Goal: Task Accomplishment & Management: Manage account settings

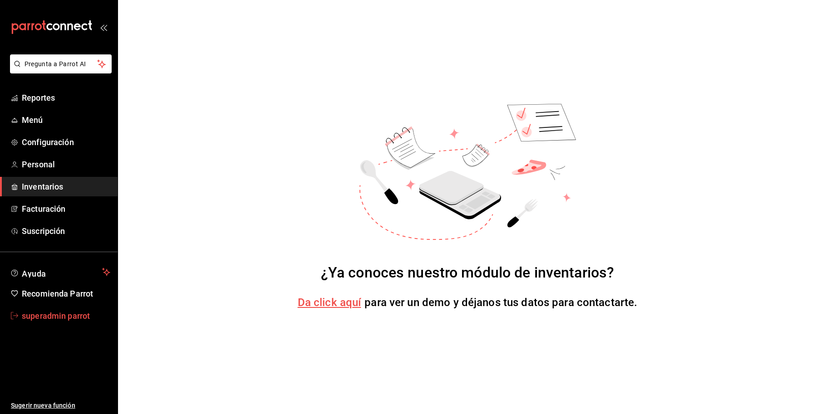
click at [49, 310] on span "superadmin parrot" at bounding box center [66, 316] width 89 height 12
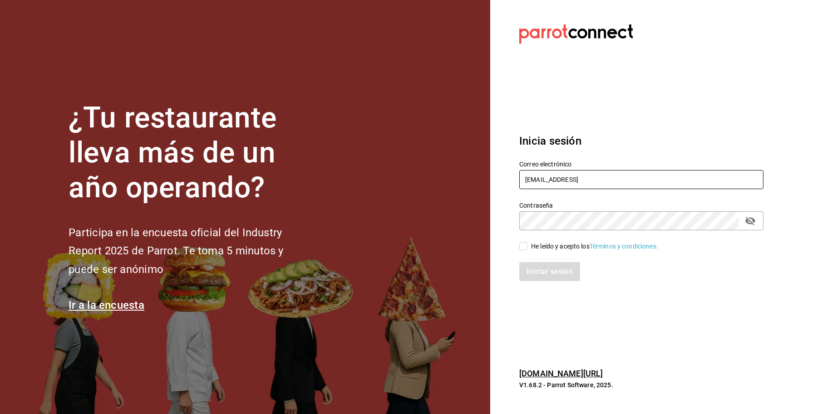
drag, startPoint x: 614, startPoint y: 182, endPoint x: 433, endPoint y: 173, distance: 181.8
click at [433, 173] on div "¿Tu restaurante lleva más de un año operando? Participa en la encuesta oficial …" at bounding box center [408, 207] width 817 height 414
paste input "sushiexpress@galicia.com"
type input "sushiexpress@galicia.com"
click at [526, 246] on input "He leído y acepto los Términos y condiciones." at bounding box center [523, 246] width 8 height 8
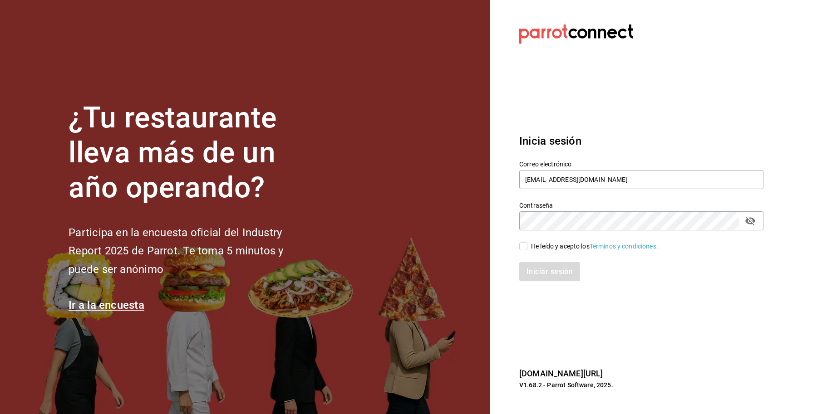
checkbox input "true"
click at [543, 277] on button "Iniciar sesión" at bounding box center [550, 271] width 62 height 19
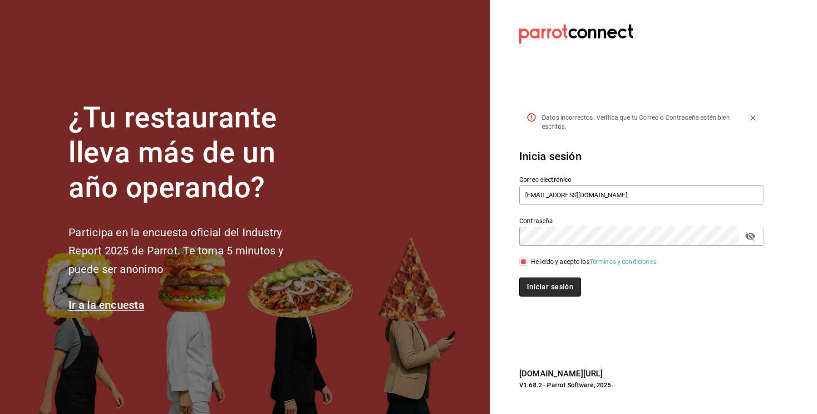
click at [541, 290] on button "Iniciar sesión" at bounding box center [550, 287] width 62 height 19
click at [494, 216] on section "Datos incorrectos. Verifica que tu Correo o Contraseña estén bien escritos. Ini…" at bounding box center [637, 207] width 295 height 414
click at [536, 282] on button "Iniciar sesión" at bounding box center [550, 287] width 62 height 19
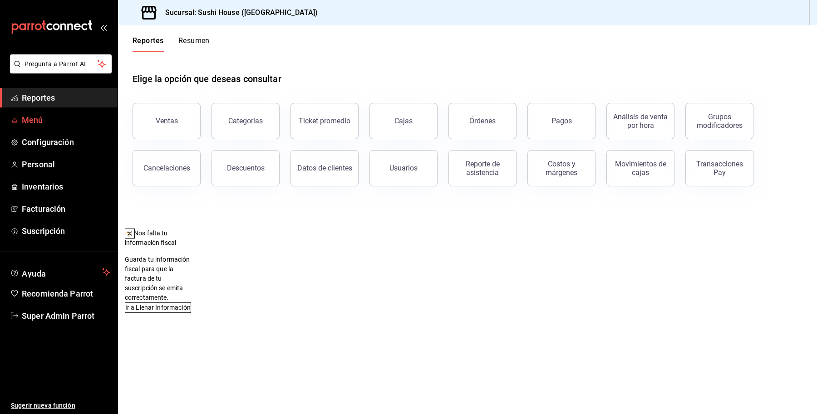
click at [26, 119] on span "Menú" at bounding box center [66, 120] width 89 height 12
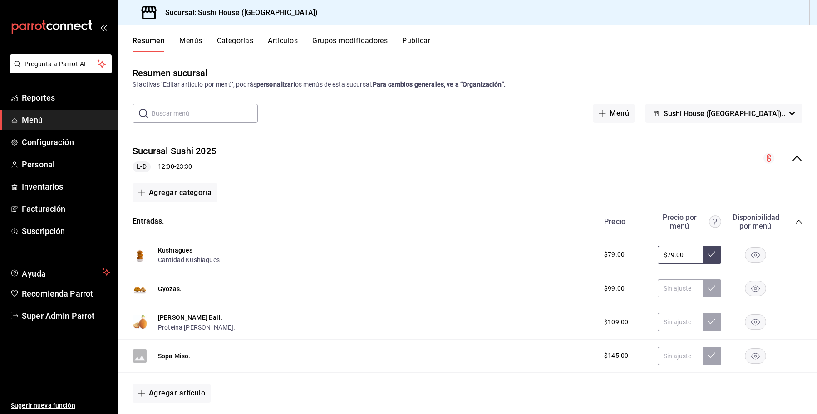
scroll to position [17, 0]
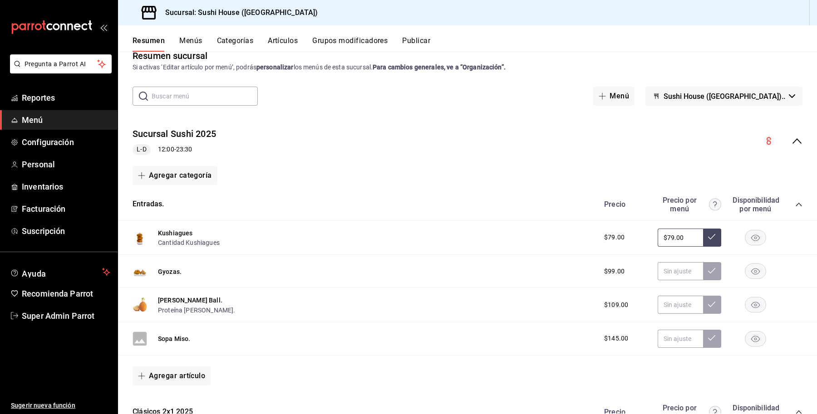
click at [792, 141] on icon "collapse-menu-row" at bounding box center [797, 141] width 11 height 11
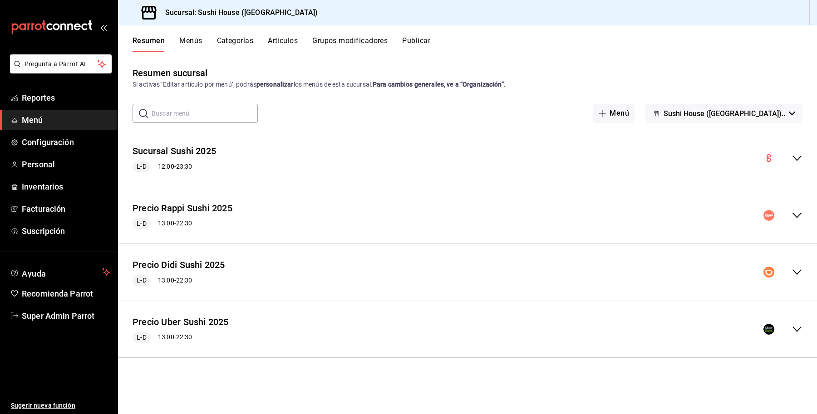
scroll to position [0, 0]
click at [502, 218] on div "Precio Rappi Sushi 2025 L-D 13:00 - 22:30" at bounding box center [467, 216] width 699 height 42
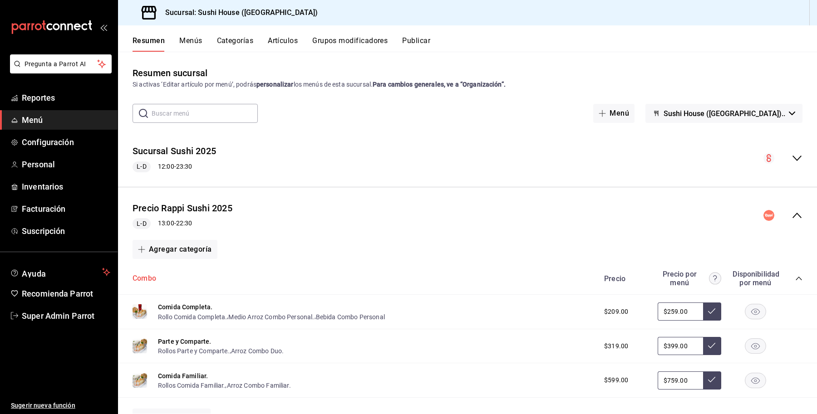
click at [143, 278] on button "Combo" at bounding box center [145, 279] width 24 height 10
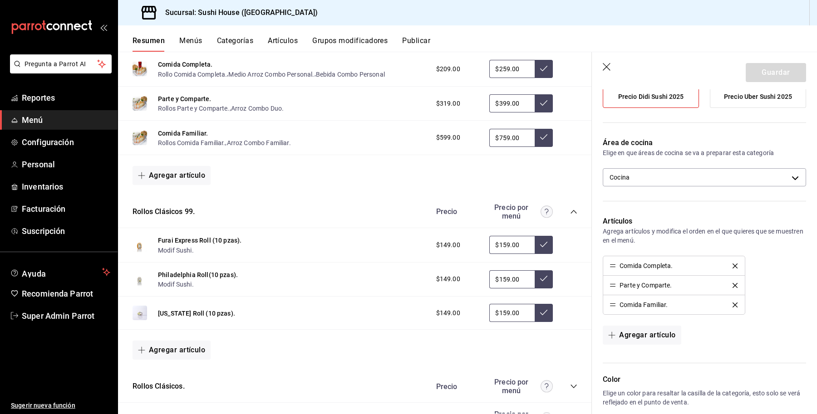
scroll to position [245, 0]
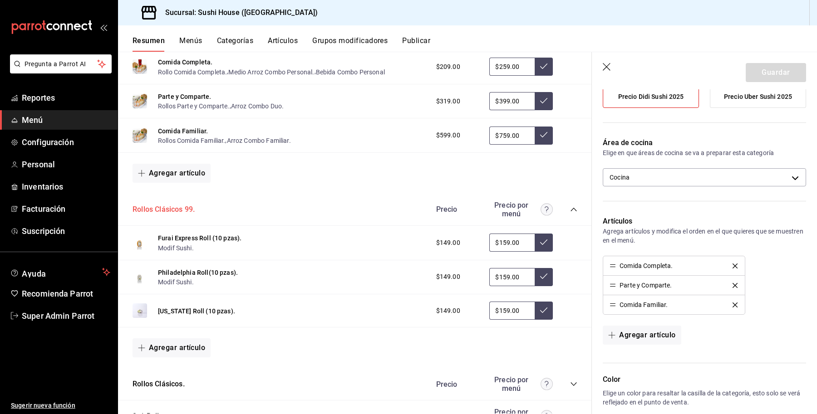
click at [157, 210] on button "Rollos Clásicos 99." at bounding box center [164, 210] width 62 height 10
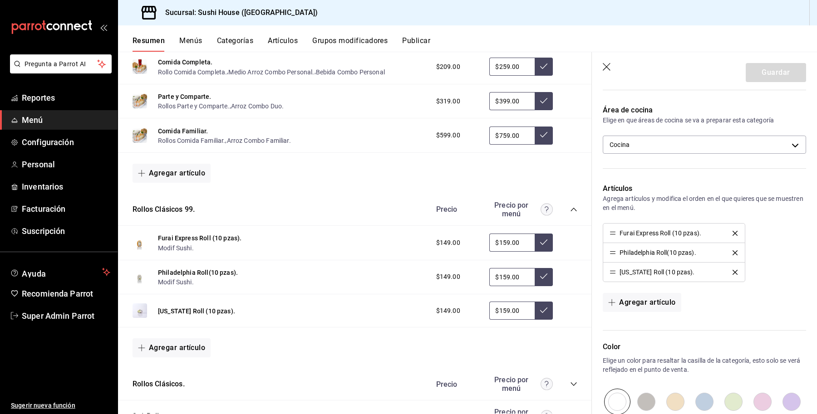
scroll to position [228, 0]
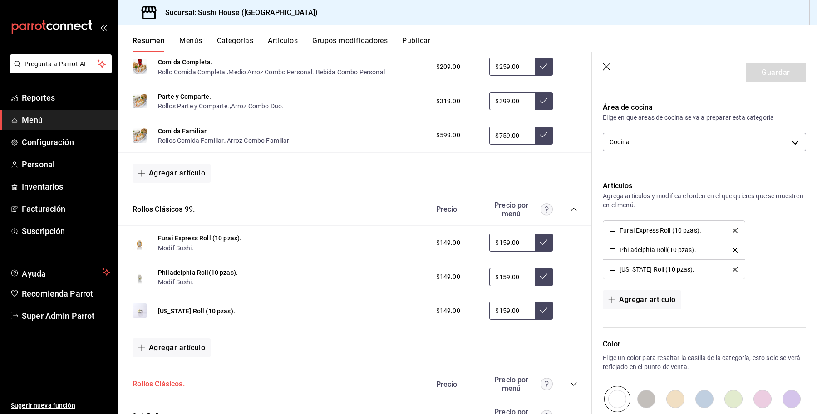
click at [157, 385] on button "Rollos Clásicos." at bounding box center [159, 384] width 52 height 10
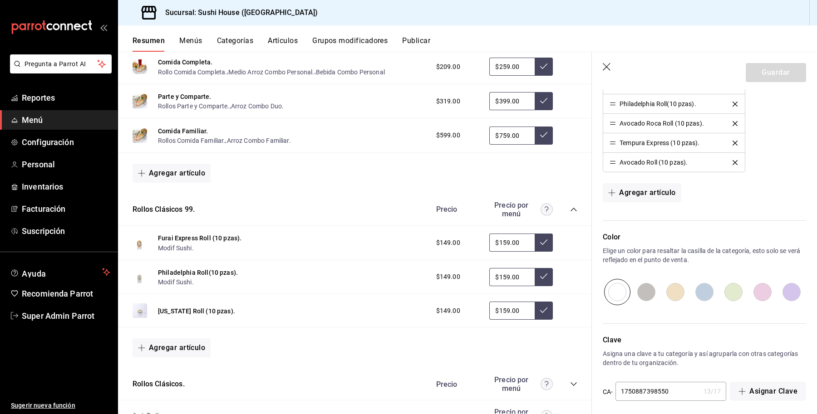
scroll to position [320, 0]
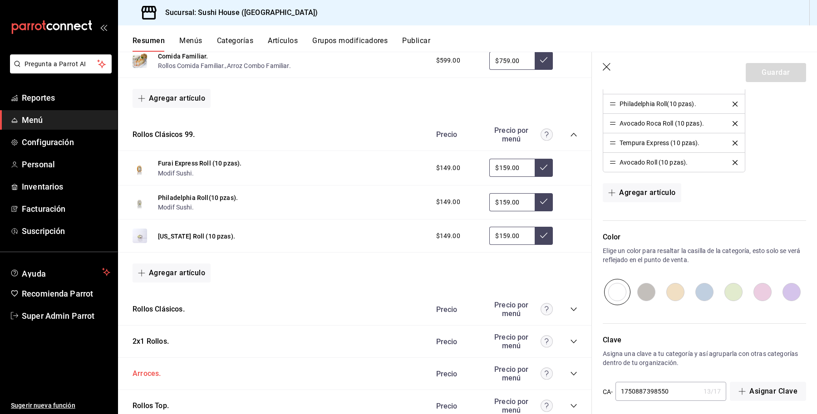
click at [143, 370] on button "Arroces." at bounding box center [147, 374] width 28 height 10
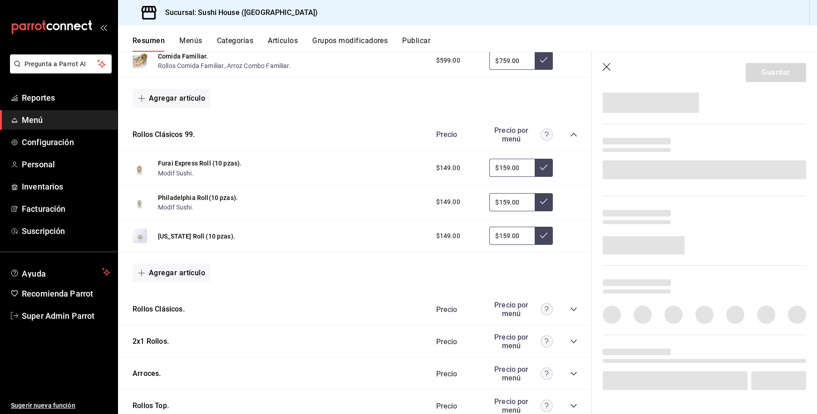
scroll to position [213, 0]
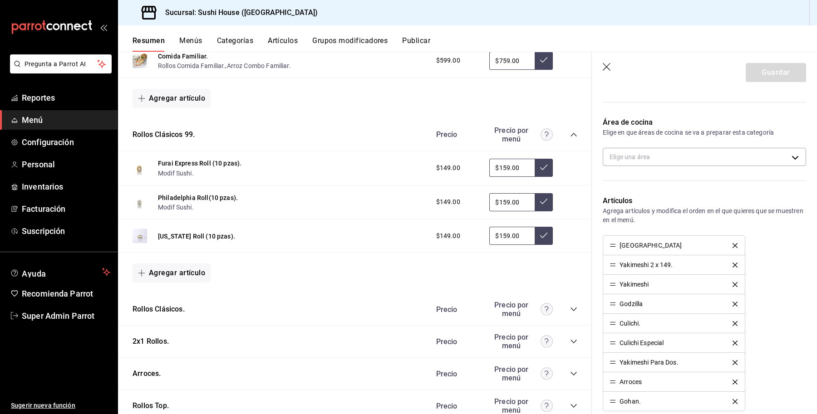
type input "44e17431-84d4-4f86-b67c-30d811c7b759"
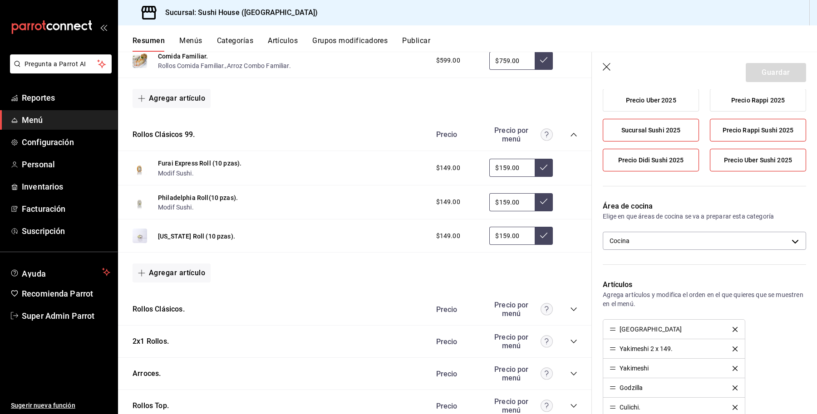
scroll to position [132, 0]
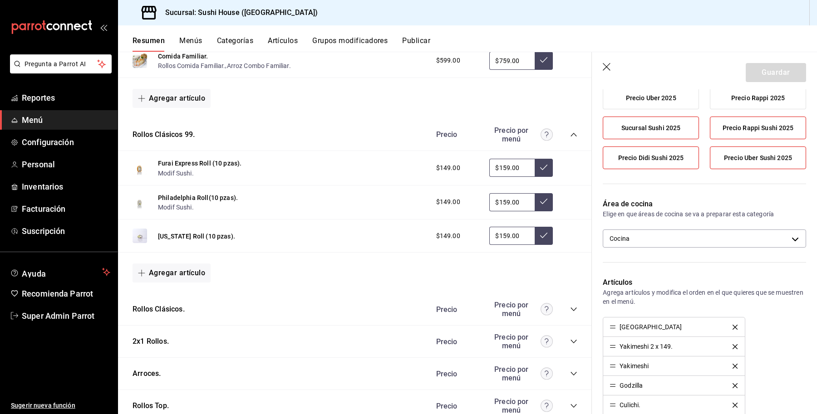
click at [235, 41] on button "Categorías" at bounding box center [235, 43] width 37 height 15
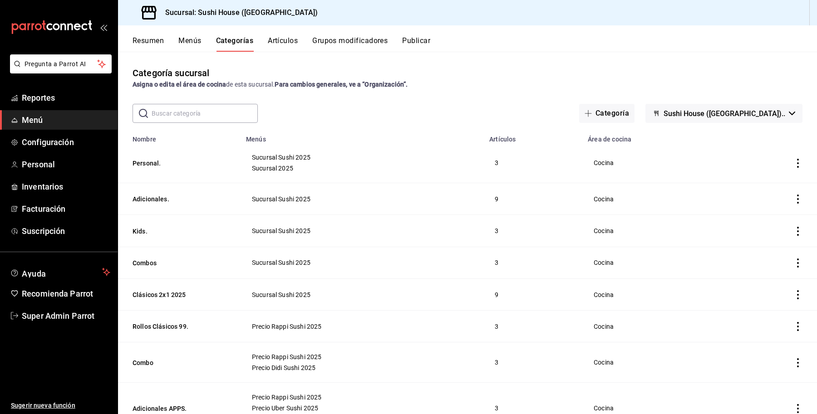
click at [414, 36] on button "Publicar" at bounding box center [416, 43] width 28 height 15
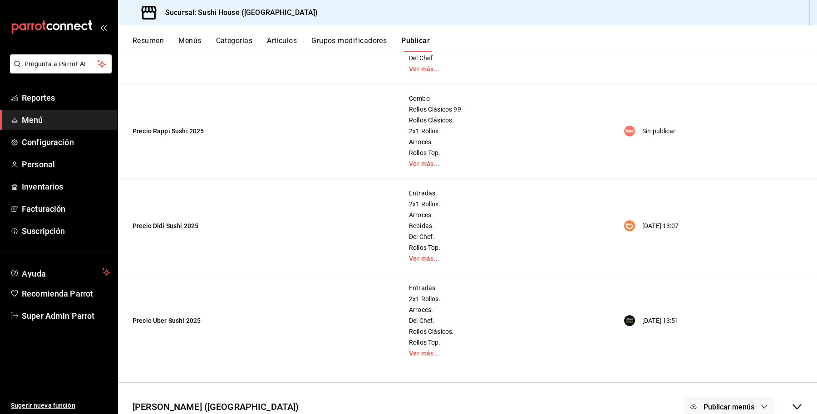
scroll to position [228, 0]
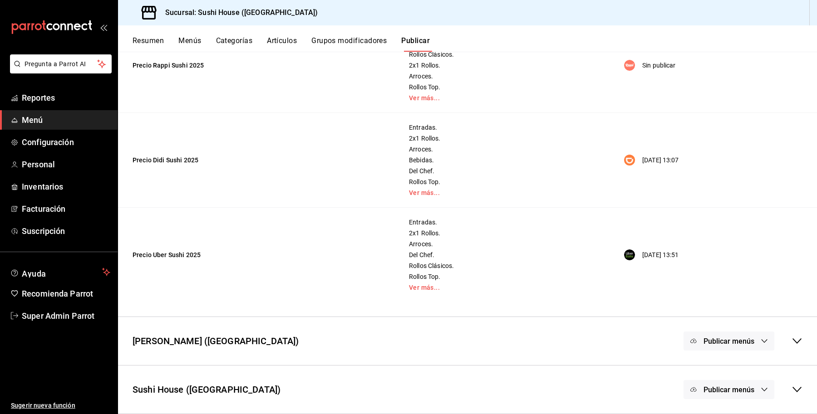
click at [792, 343] on icon at bounding box center [797, 341] width 11 height 11
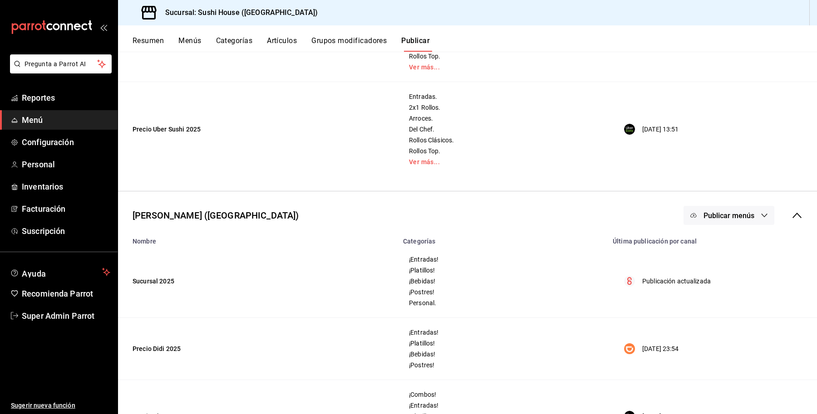
scroll to position [352, 0]
click at [738, 213] on span "Publicar menús" at bounding box center [728, 216] width 51 height 9
click at [704, 328] on div at bounding box center [698, 322] width 25 height 15
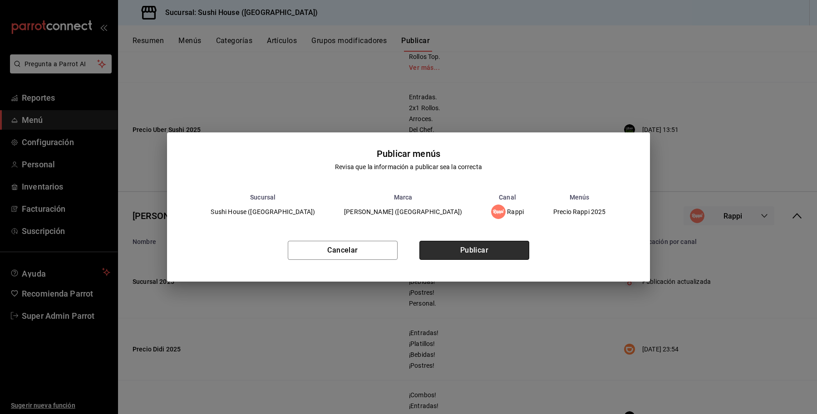
click at [482, 246] on button "Publicar" at bounding box center [474, 250] width 110 height 19
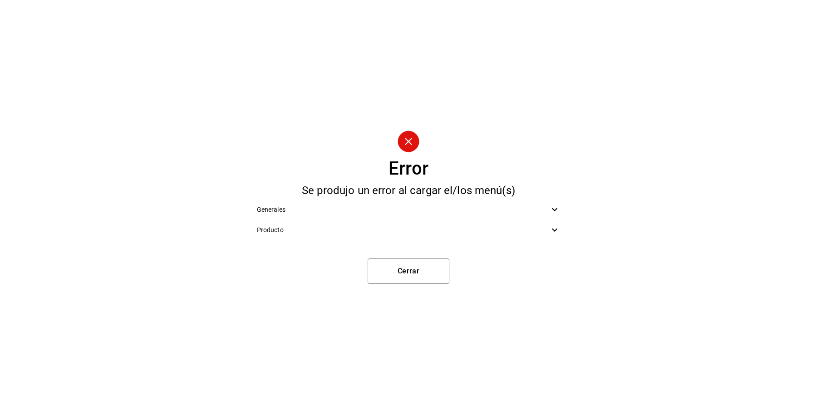
click at [451, 230] on span "Producto" at bounding box center [403, 231] width 293 height 10
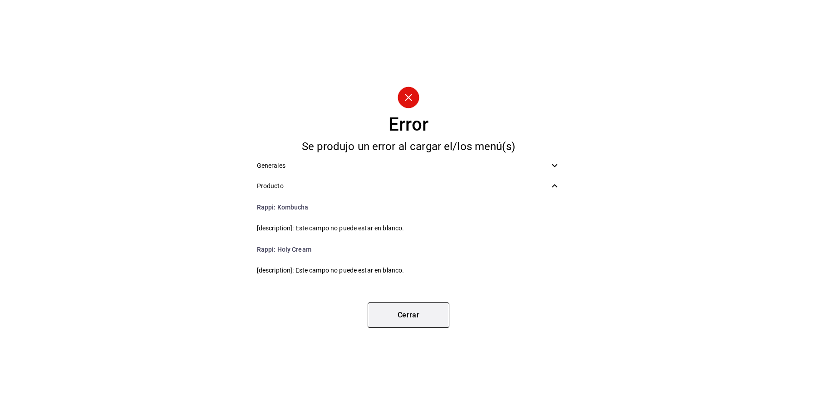
click at [412, 305] on button "Cerrar" at bounding box center [409, 315] width 82 height 25
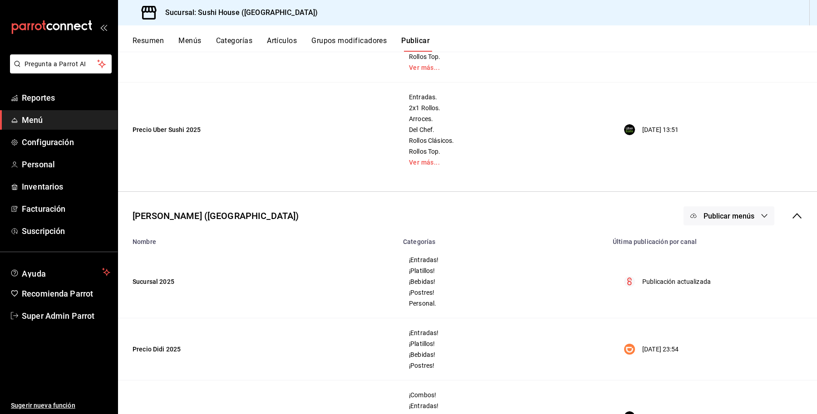
click at [729, 225] on button "Publicar menús" at bounding box center [729, 216] width 91 height 19
click at [703, 325] on div at bounding box center [698, 322] width 25 height 15
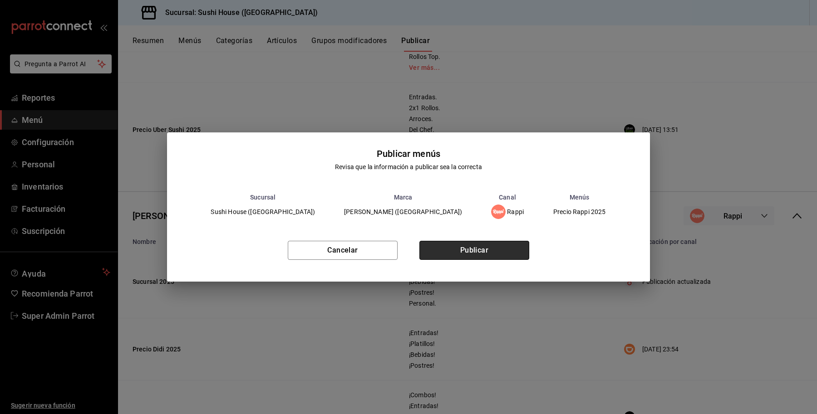
click at [459, 246] on button "Publicar" at bounding box center [474, 250] width 110 height 19
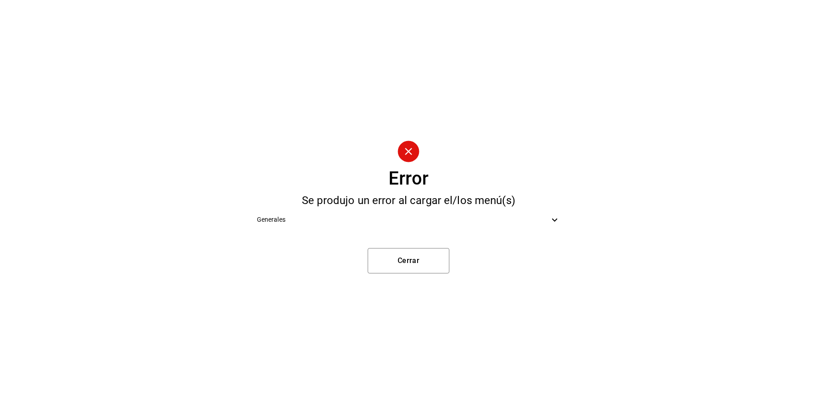
click at [456, 226] on div "Generales" at bounding box center [409, 220] width 318 height 20
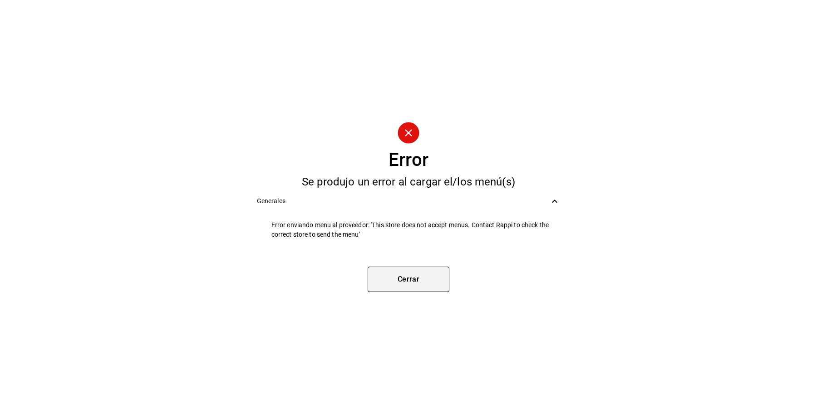
click at [409, 289] on button "Cerrar" at bounding box center [409, 279] width 82 height 25
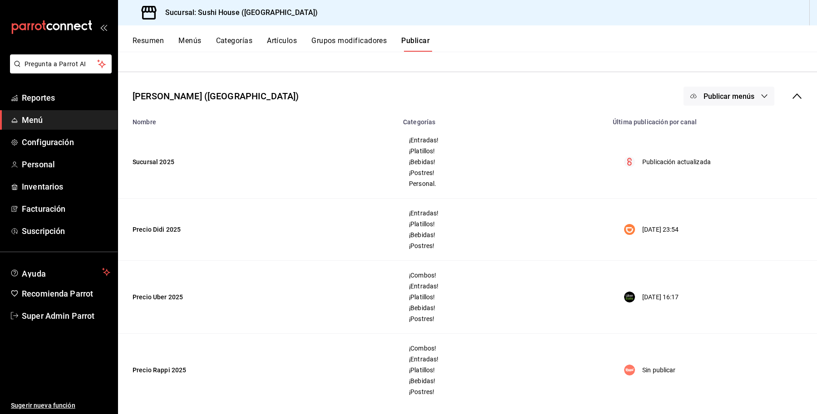
scroll to position [530, 0]
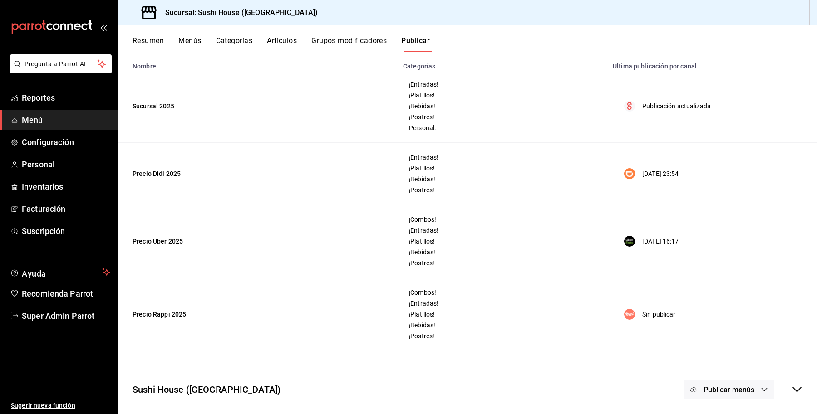
click at [752, 393] on div "Publicar menús" at bounding box center [729, 389] width 91 height 19
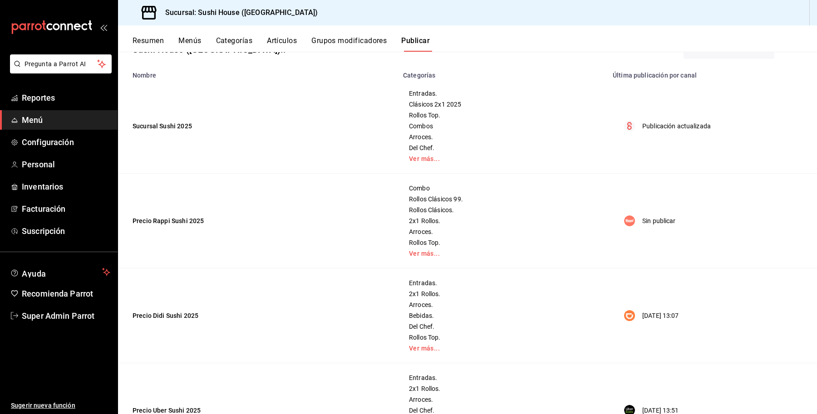
scroll to position [0, 0]
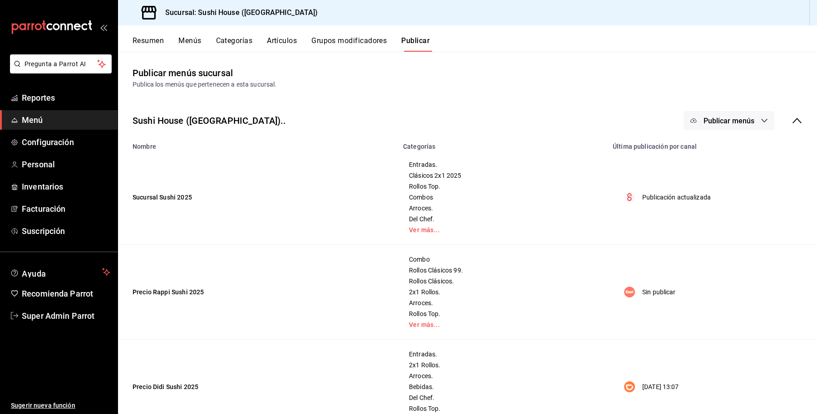
click at [741, 114] on button "Publicar menús" at bounding box center [729, 120] width 91 height 19
click at [713, 180] on li "Rappi" at bounding box center [721, 175] width 84 height 25
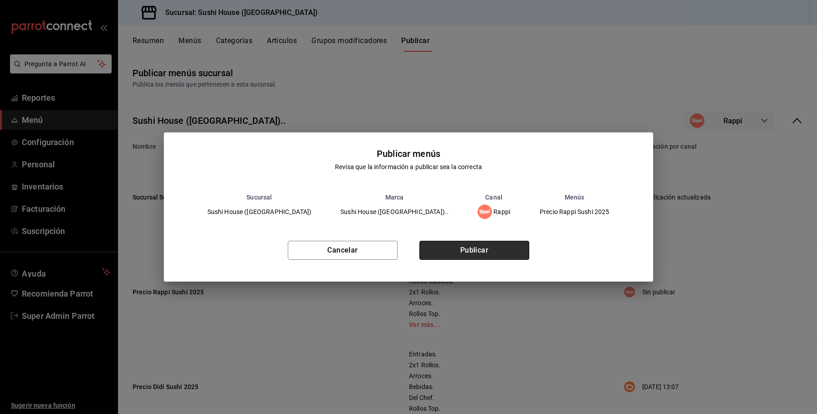
click at [457, 249] on button "Publicar" at bounding box center [474, 250] width 110 height 19
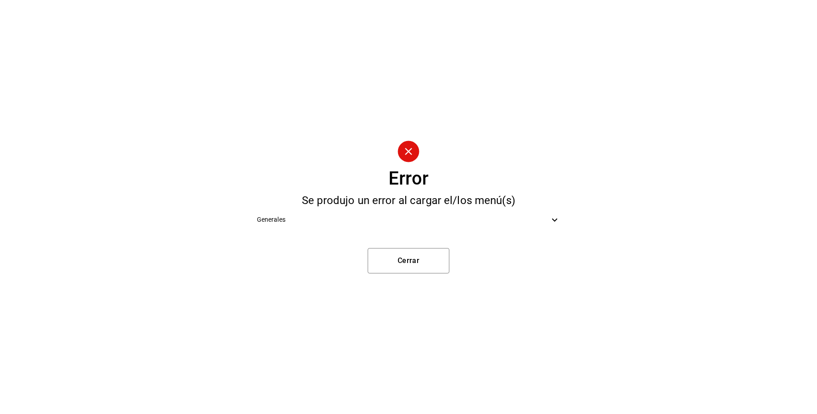
click at [443, 226] on div "Generales" at bounding box center [409, 220] width 318 height 20
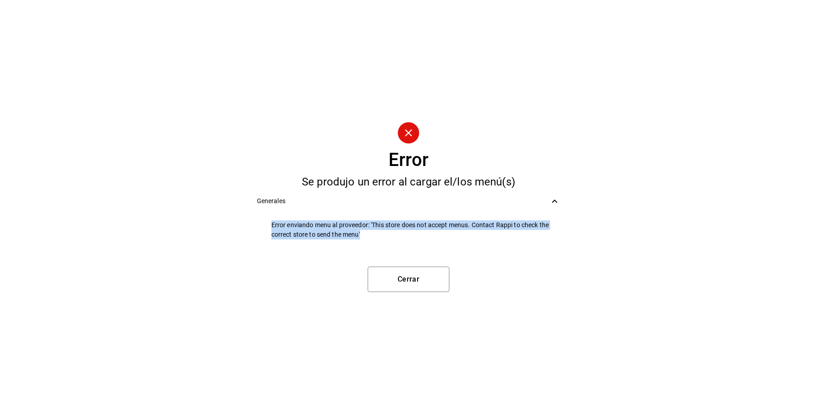
drag, startPoint x: 387, startPoint y: 239, endPoint x: 248, endPoint y: 211, distance: 141.3
click at [248, 211] on div "Error Se produjo un error al cargar el/los menú(s) Generales Error enviando men…" at bounding box center [408, 207] width 817 height 414
copy span "Error enviando menu al proveedor: 'This store does not accept menus. Contact Ra…"
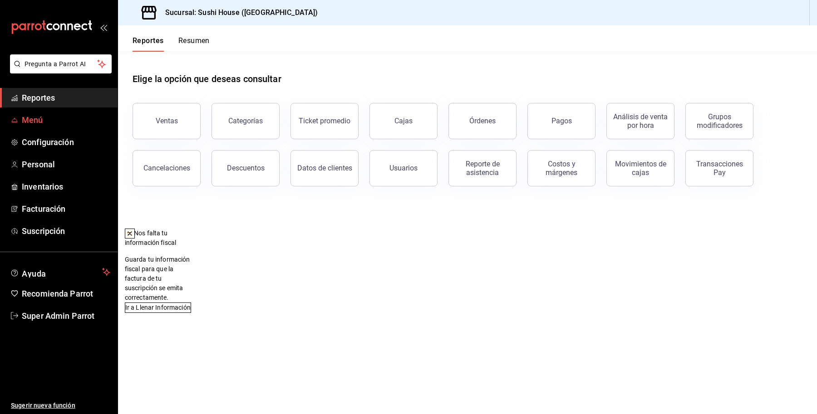
click at [32, 121] on span "Menú" at bounding box center [66, 120] width 89 height 12
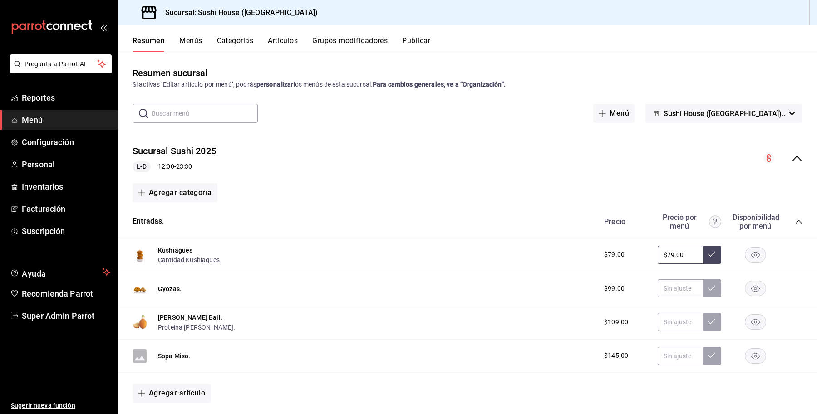
click at [274, 43] on button "Artículos" at bounding box center [283, 43] width 30 height 15
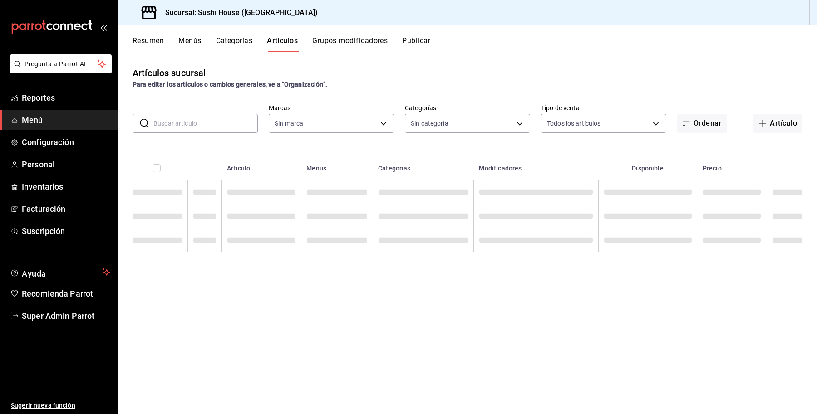
type input "7dc1bbcc-c854-438a-98a7-f6be28febd34,74f618c1-62af-4f1c-9f59-932c5bb3cccb,fc9d6…"
click at [184, 125] on input "text" at bounding box center [205, 123] width 104 height 18
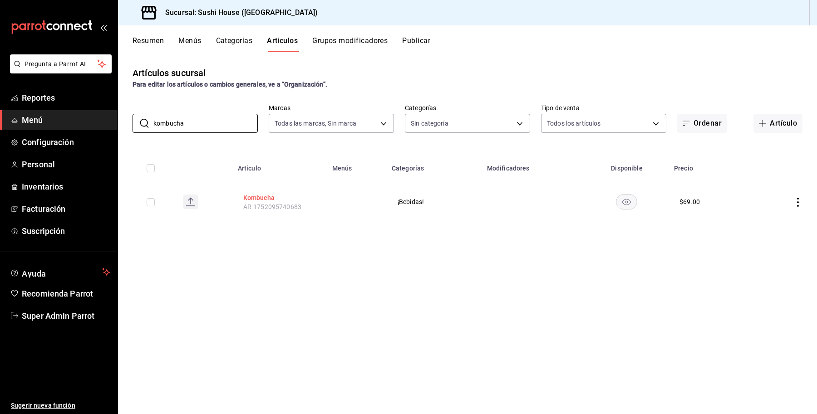
type input "kombucha"
click at [251, 196] on button "Kombucha" at bounding box center [279, 197] width 73 height 9
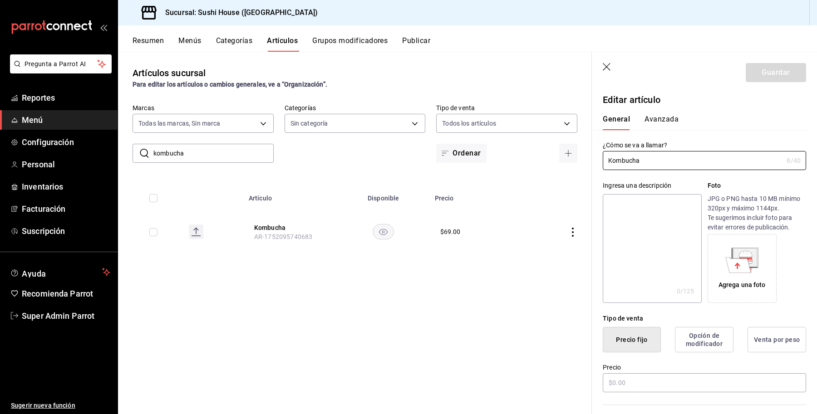
type input "$69.00"
drag, startPoint x: 661, startPoint y: 157, endPoint x: 581, endPoint y: 146, distance: 80.7
click at [581, 146] on main "Artículos sucursal Para editar los artículos o cambios generales, ve a “Organiz…" at bounding box center [467, 233] width 699 height 363
paste textarea "Kombucha"
click at [644, 224] on textarea at bounding box center [652, 248] width 98 height 109
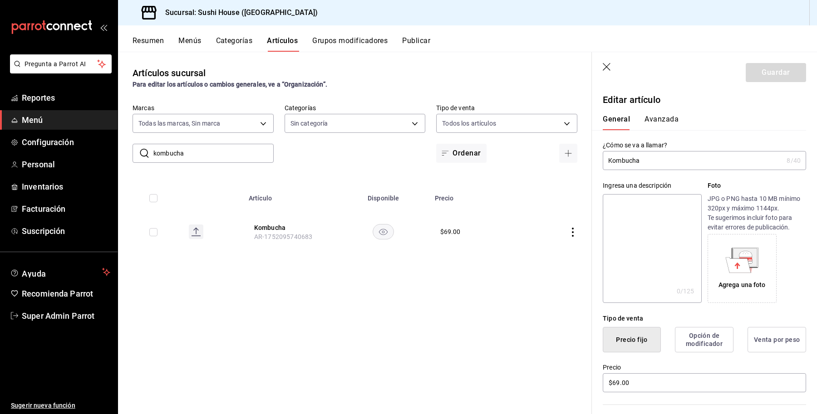
type textarea "Kombucha"
type textarea "x"
type textarea "Kombucha"
click at [765, 69] on button "Guardar" at bounding box center [776, 72] width 60 height 19
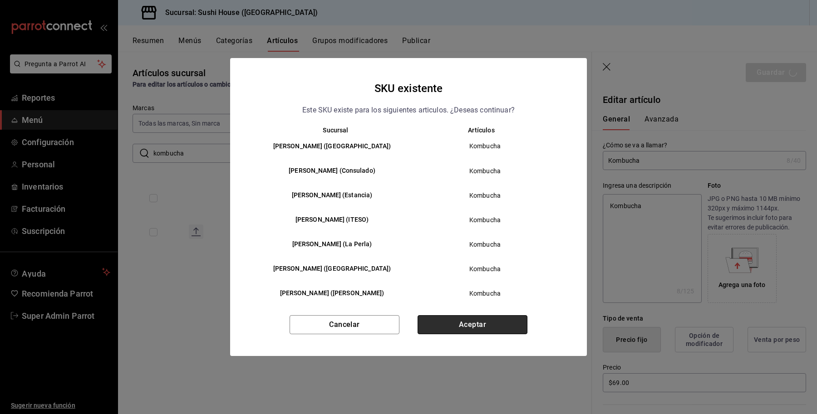
click at [447, 329] on button "Aceptar" at bounding box center [473, 324] width 110 height 19
type textarea "x"
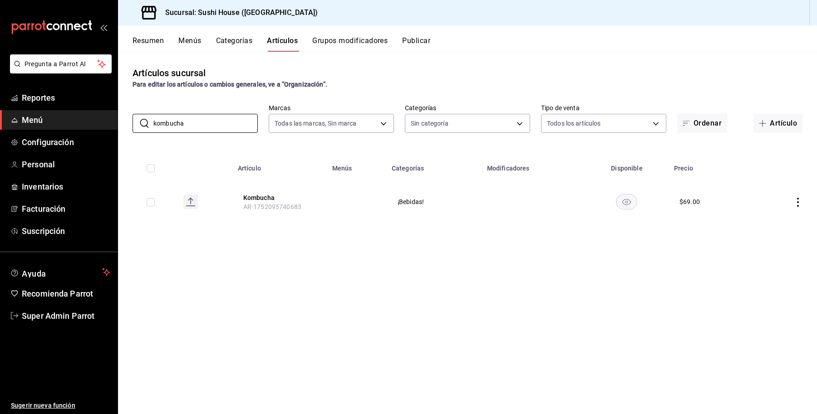
drag, startPoint x: 209, startPoint y: 128, endPoint x: 104, endPoint y: 113, distance: 105.3
click at [104, 113] on div "Pregunta a Parrot AI Reportes Menú Configuración Personal Inventarios Facturaci…" at bounding box center [408, 207] width 817 height 414
type input "holy"
click at [246, 196] on button "Holy Cream" at bounding box center [279, 197] width 73 height 9
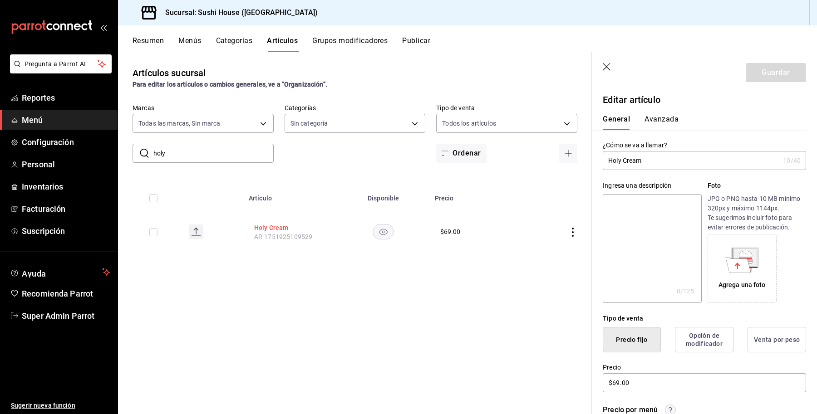
click at [278, 223] on button "Holy Cream" at bounding box center [290, 227] width 73 height 9
drag, startPoint x: 679, startPoint y: 160, endPoint x: 541, endPoint y: 167, distance: 138.2
click at [541, 167] on main "Artículos sucursal Para editar los artículos o cambios generales, ve a “Organiz…" at bounding box center [467, 233] width 699 height 363
paste textarea "Holy Cream"
click at [654, 245] on textarea at bounding box center [652, 248] width 98 height 109
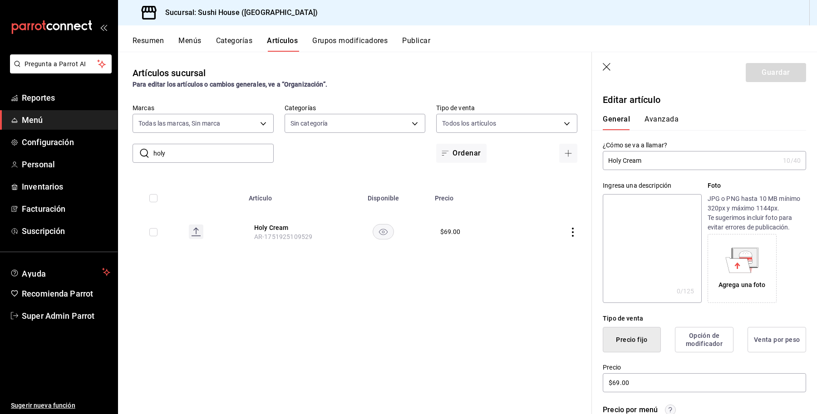
type textarea "Holy Cream"
type textarea "x"
type textarea "Holy Cream"
click at [751, 72] on button "Guardar" at bounding box center [776, 72] width 60 height 19
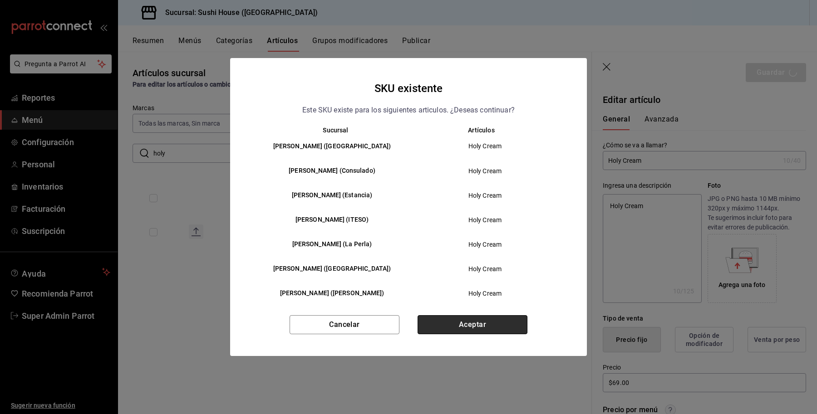
click at [448, 318] on button "Aceptar" at bounding box center [473, 324] width 110 height 19
type textarea "x"
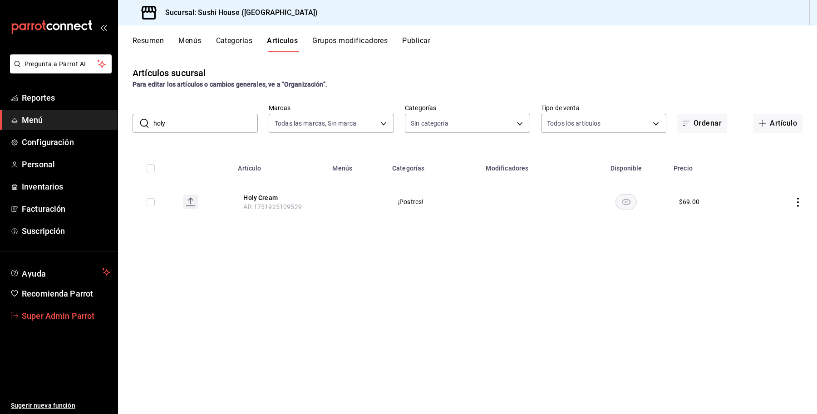
click at [25, 310] on span "Super Admin Parrot" at bounding box center [66, 316] width 89 height 12
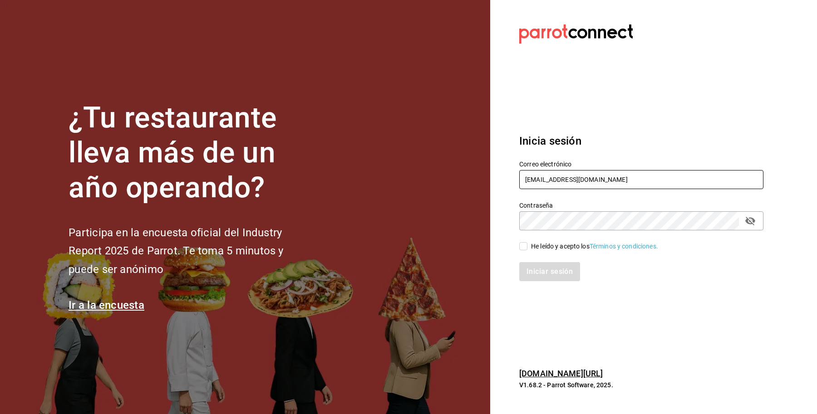
drag, startPoint x: 623, startPoint y: 181, endPoint x: 436, endPoint y: 187, distance: 187.1
click at [436, 187] on div "¿Tu restaurante lleva más de un año operando? Participa en la encuesta oficial …" at bounding box center [408, 207] width 817 height 414
paste input "circunvalacion"
type input "sushiexpress@circunvalacion.com"
drag, startPoint x: 545, startPoint y: 246, endPoint x: 522, endPoint y: 248, distance: 22.8
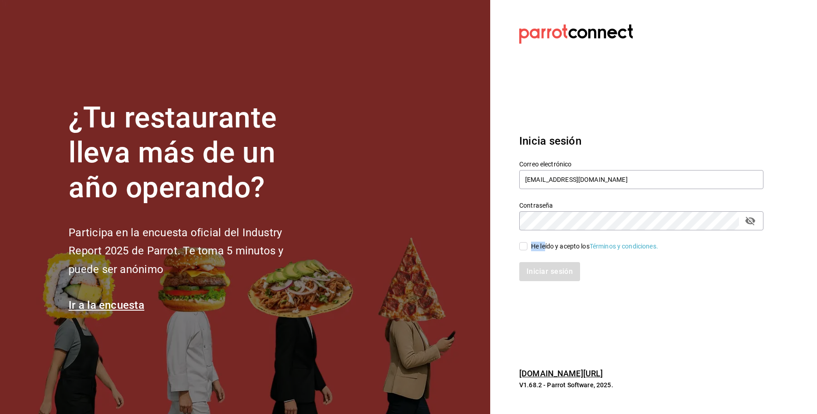
click at [522, 248] on label "He leído y acepto los Términos y condiciones." at bounding box center [588, 247] width 139 height 10
click at [522, 248] on input "He leído y acepto los Términos y condiciones." at bounding box center [523, 246] width 8 height 8
checkbox input "true"
click at [542, 276] on button "Iniciar sesión" at bounding box center [550, 271] width 62 height 19
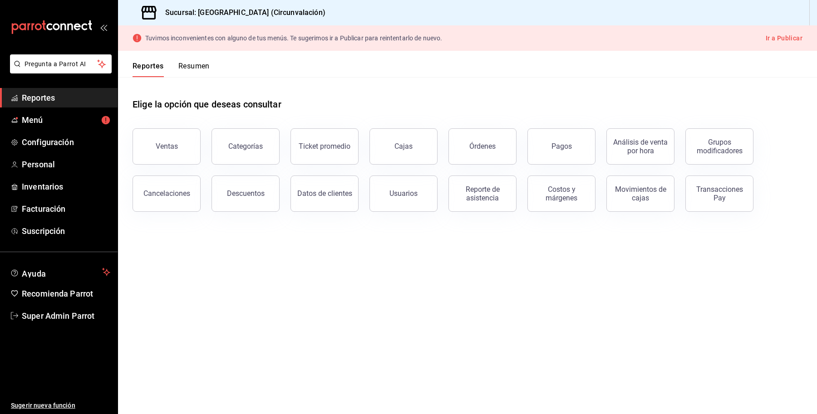
click at [781, 34] on button "Ir a Publicar" at bounding box center [784, 38] width 37 height 11
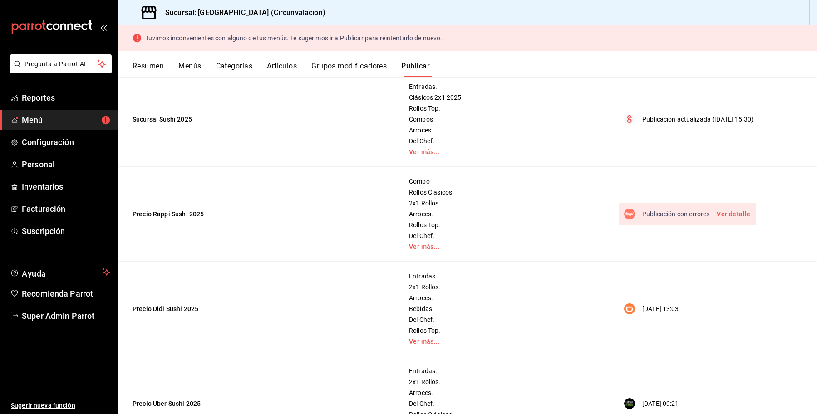
scroll to position [105, 0]
click at [747, 323] on td "[DATE] 13:03" at bounding box center [712, 308] width 210 height 95
click at [729, 209] on link "Ver detalle" at bounding box center [734, 212] width 34 height 11
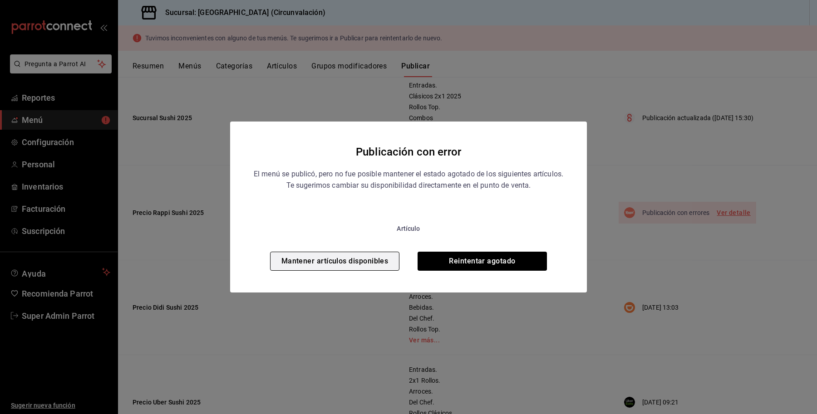
click at [374, 265] on button "Mantener artículos disponibles" at bounding box center [334, 261] width 129 height 19
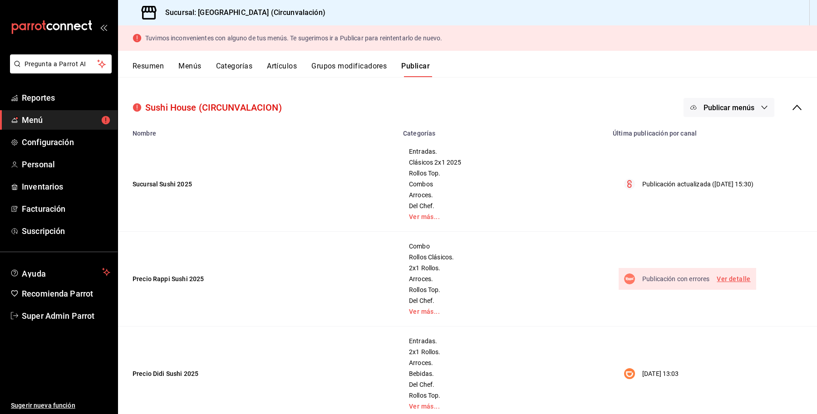
scroll to position [41, 0]
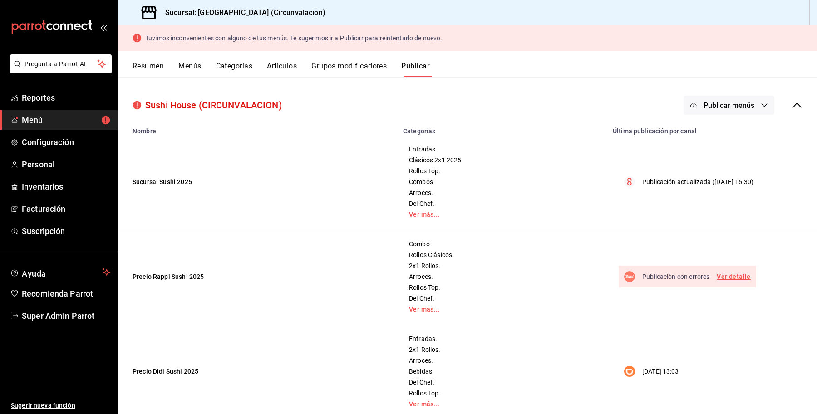
click at [732, 109] on span "Publicar menús" at bounding box center [728, 105] width 51 height 9
click at [711, 166] on div at bounding box center [698, 160] width 25 height 15
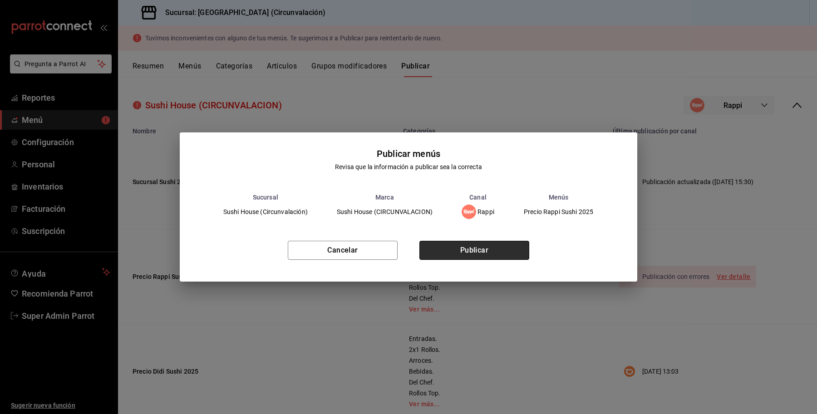
click at [492, 245] on button "Publicar" at bounding box center [474, 250] width 110 height 19
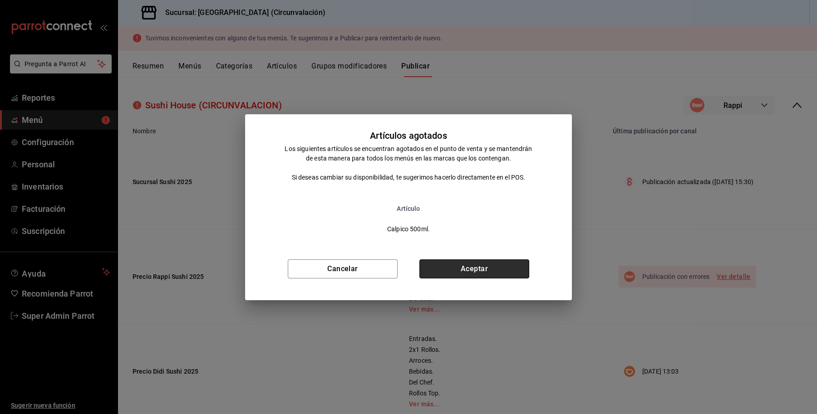
click at [472, 269] on button "Aceptar" at bounding box center [474, 269] width 110 height 19
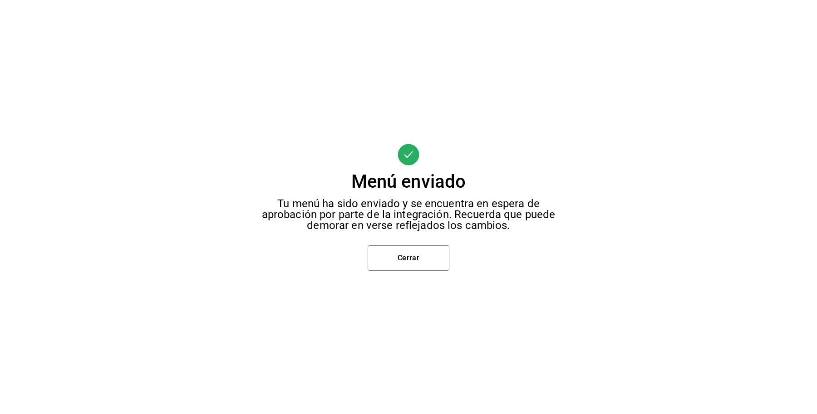
scroll to position [0, 0]
click at [408, 255] on button "Cerrar" at bounding box center [409, 258] width 82 height 25
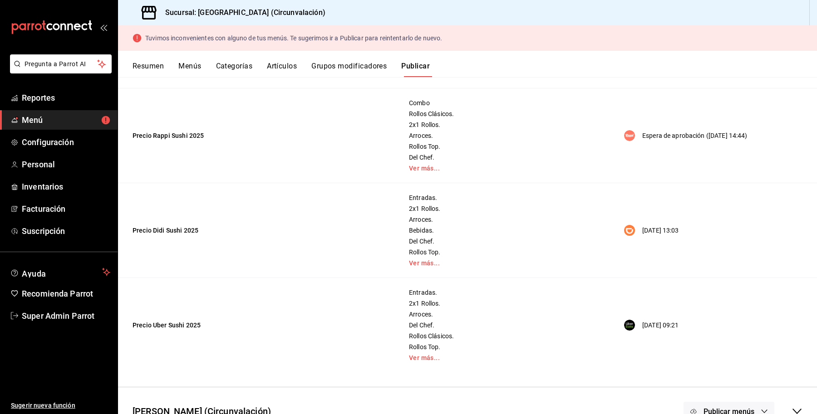
scroll to position [350, 0]
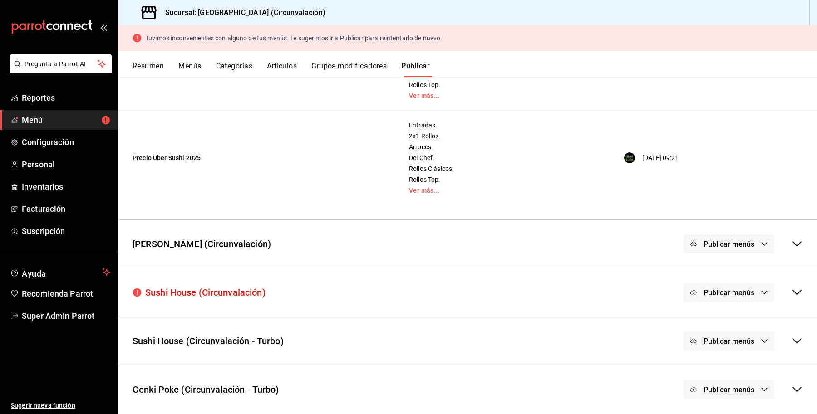
click at [791, 236] on div "Publicar menús" at bounding box center [743, 244] width 119 height 19
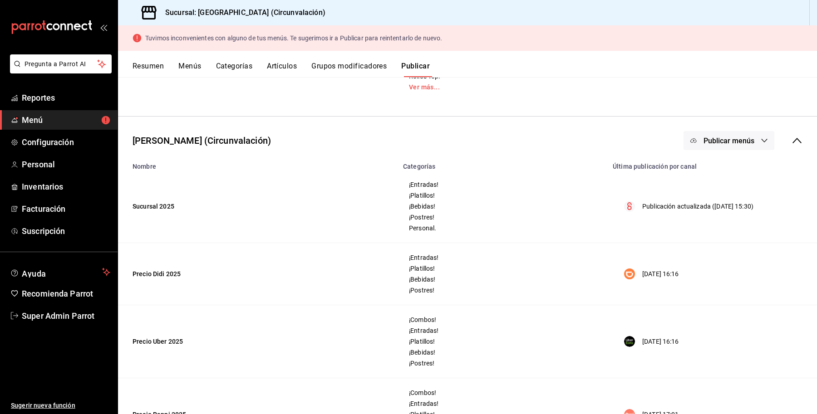
scroll to position [447, 0]
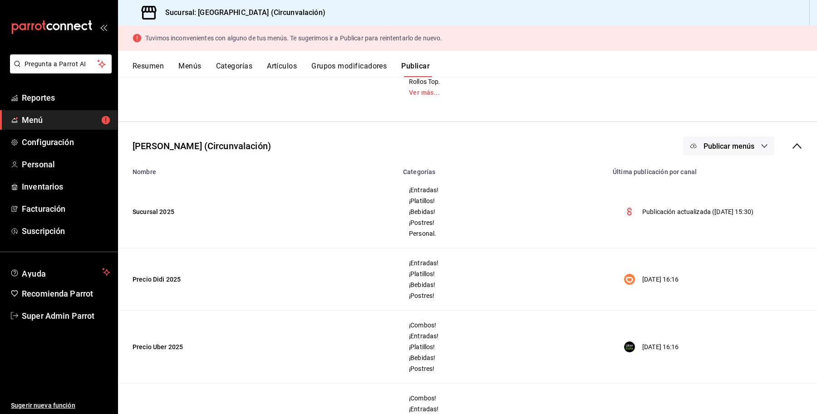
click at [704, 146] on span "Publicar menús" at bounding box center [728, 146] width 51 height 9
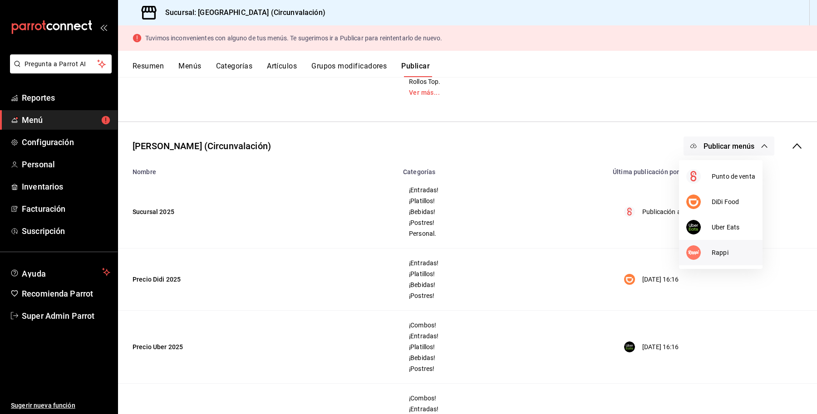
click at [710, 252] on div at bounding box center [698, 253] width 25 height 15
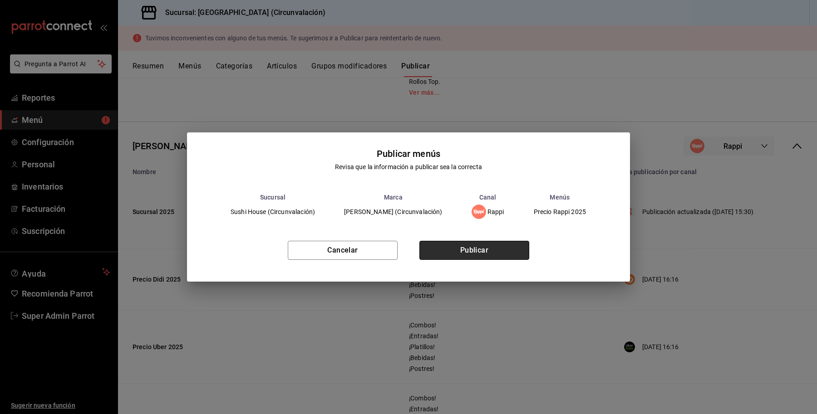
click at [450, 250] on button "Publicar" at bounding box center [474, 250] width 110 height 19
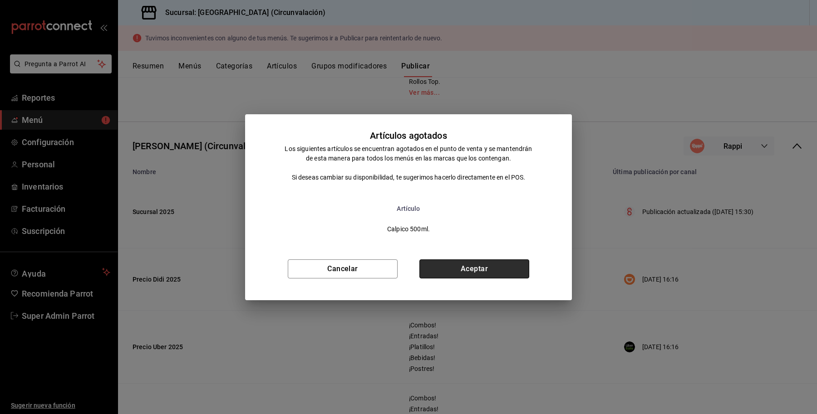
click at [459, 268] on button "Aceptar" at bounding box center [474, 269] width 110 height 19
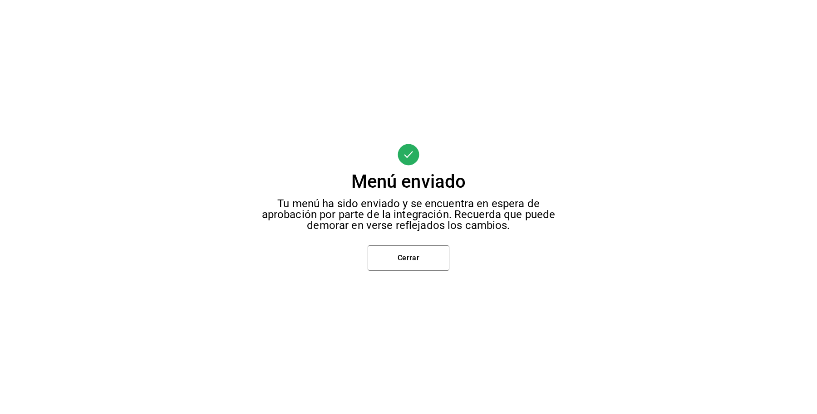
scroll to position [0, 0]
click at [405, 255] on button "Cerrar" at bounding box center [409, 258] width 82 height 25
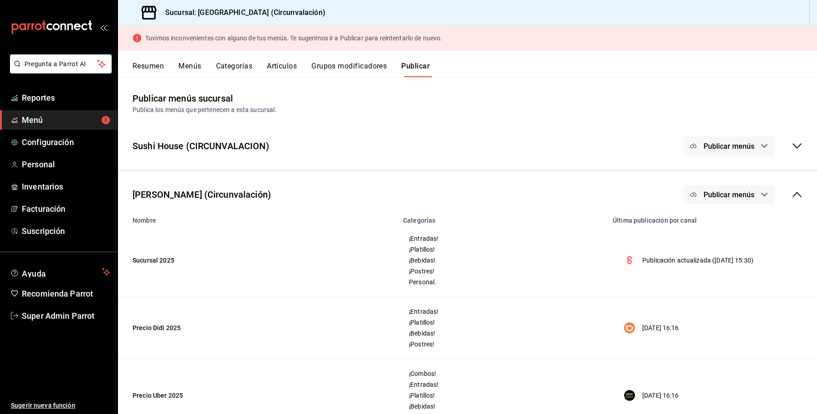
scroll to position [252, 0]
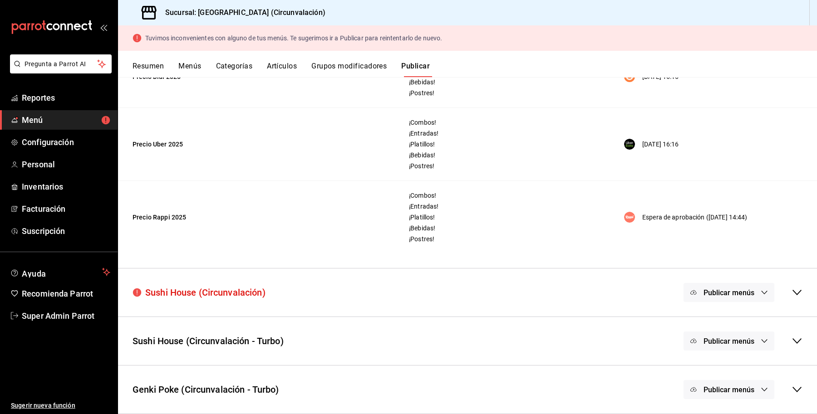
click at [743, 289] on span "Publicar menús" at bounding box center [728, 293] width 51 height 9
click at [726, 327] on span "Rappi" at bounding box center [733, 323] width 17 height 10
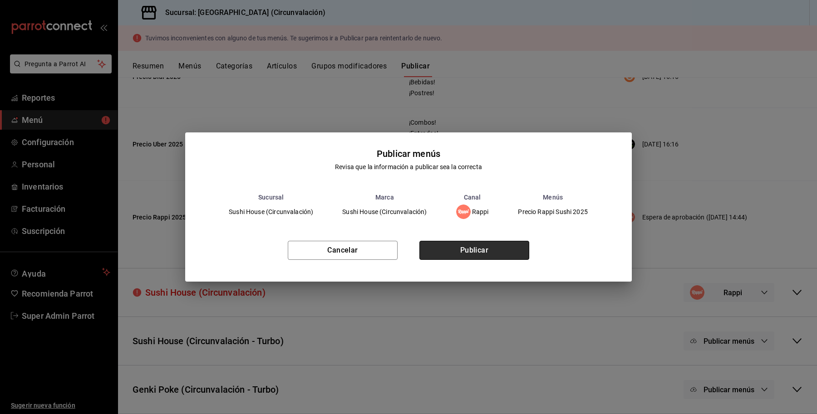
click at [477, 256] on button "Publicar" at bounding box center [474, 250] width 110 height 19
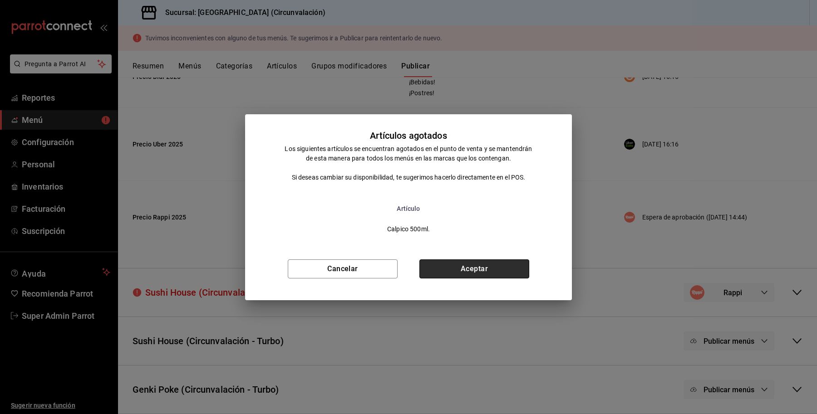
click at [475, 271] on button "Aceptar" at bounding box center [474, 269] width 110 height 19
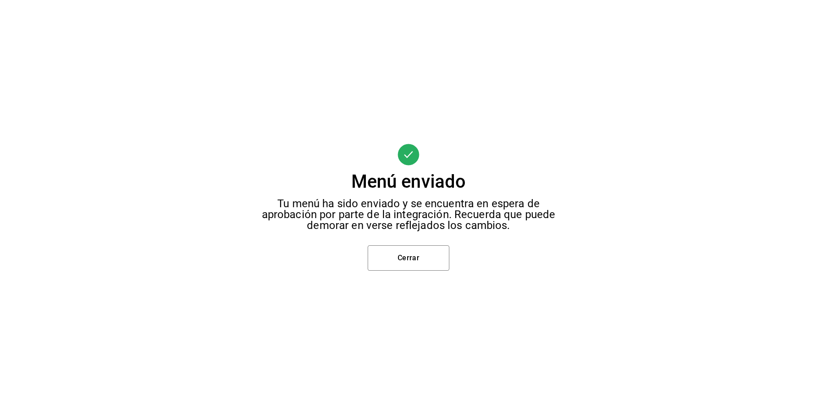
scroll to position [0, 0]
click at [425, 256] on button "Cerrar" at bounding box center [409, 258] width 82 height 25
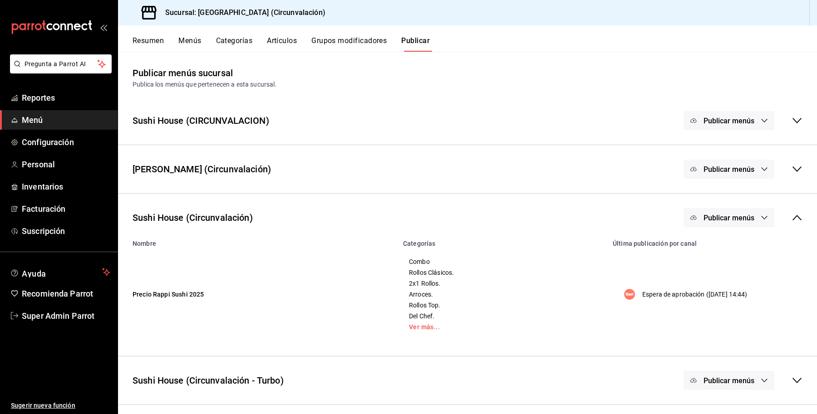
scroll to position [40, 0]
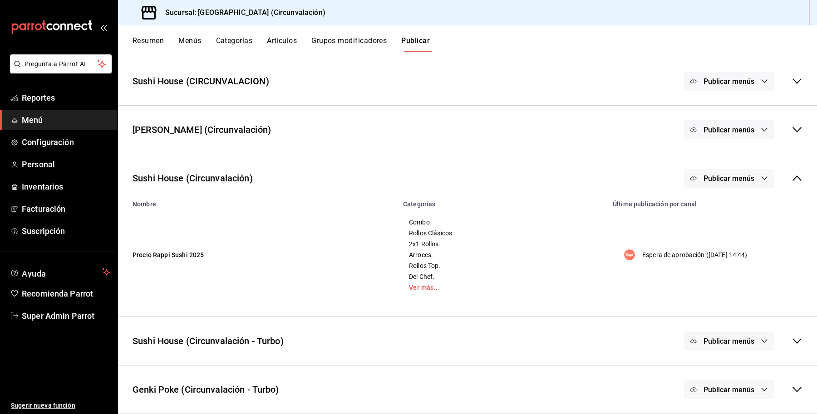
click at [761, 340] on icon "button" at bounding box center [764, 341] width 7 height 7
click at [729, 377] on li "Rappi" at bounding box center [721, 370] width 57 height 25
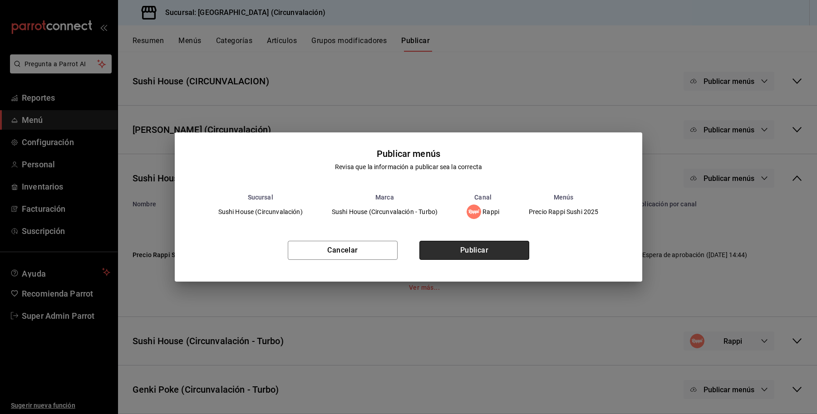
click at [466, 248] on button "Publicar" at bounding box center [474, 250] width 110 height 19
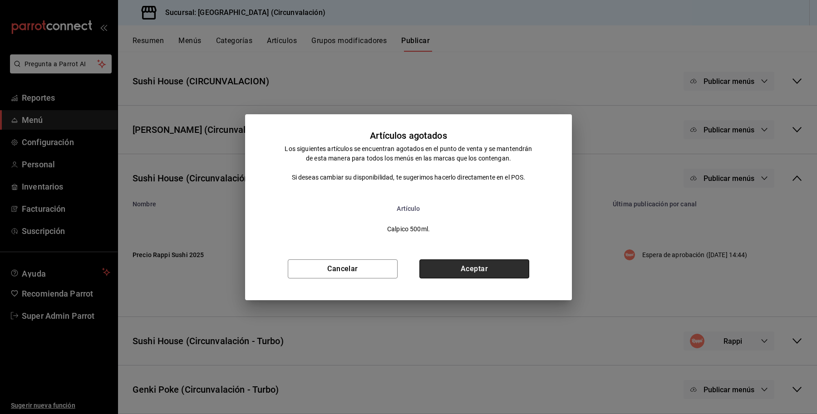
click at [480, 262] on button "Aceptar" at bounding box center [474, 269] width 110 height 19
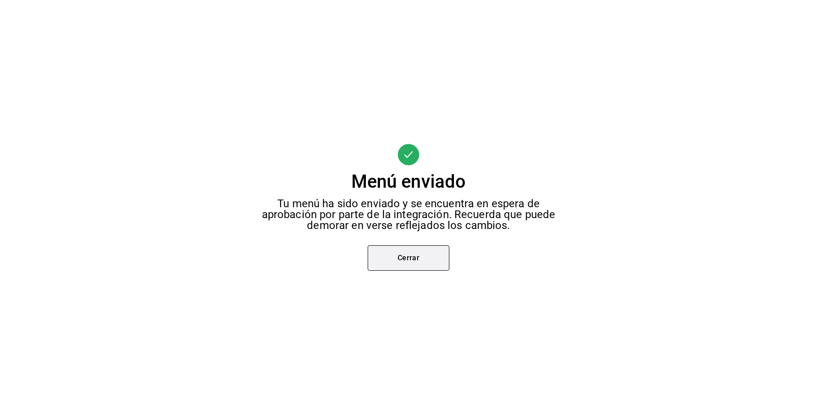
click at [380, 248] on button "Cerrar" at bounding box center [409, 258] width 82 height 25
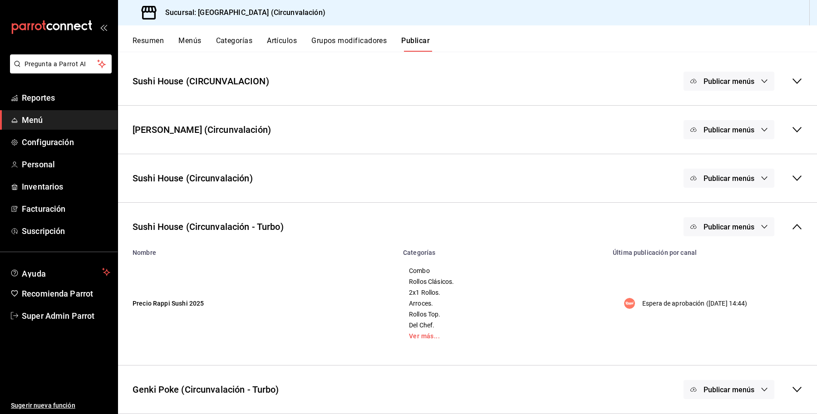
click at [724, 394] on span "Publicar menús" at bounding box center [728, 390] width 51 height 9
click at [705, 389] on img at bounding box center [707, 394] width 15 height 15
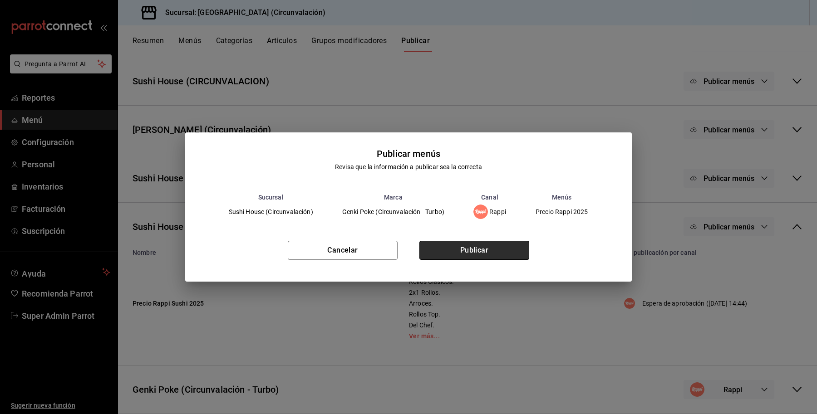
click at [488, 259] on button "Publicar" at bounding box center [474, 250] width 110 height 19
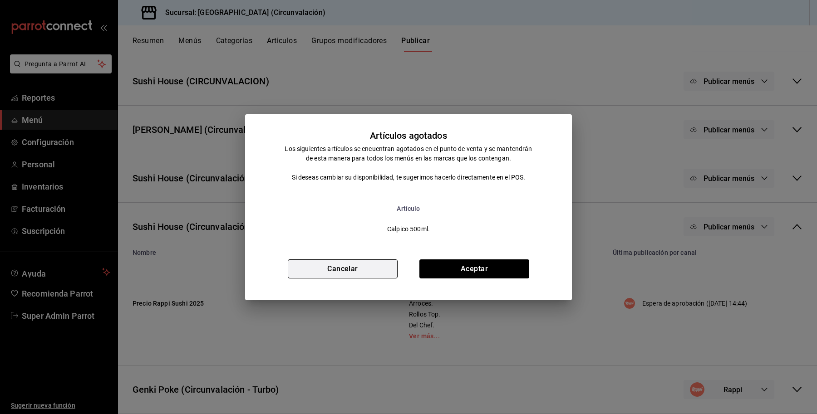
click at [321, 268] on button "Cancelar" at bounding box center [343, 269] width 110 height 19
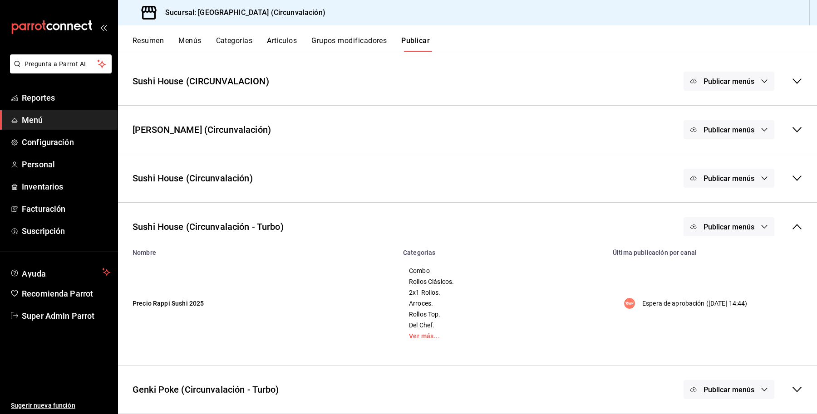
click at [793, 395] on icon at bounding box center [797, 389] width 11 height 11
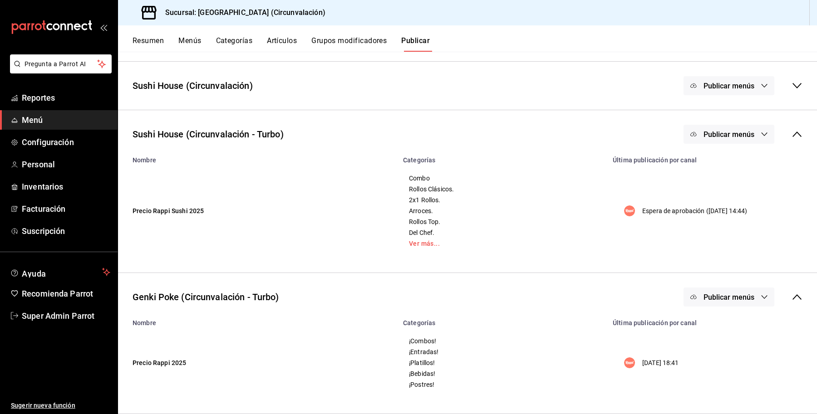
click at [726, 296] on span "Publicar menús" at bounding box center [728, 297] width 51 height 9
click at [713, 325] on img at bounding box center [707, 327] width 15 height 15
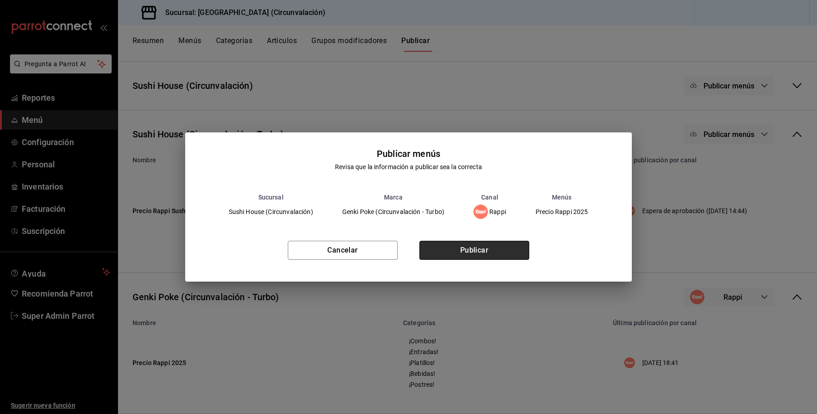
click at [476, 251] on button "Publicar" at bounding box center [474, 250] width 110 height 19
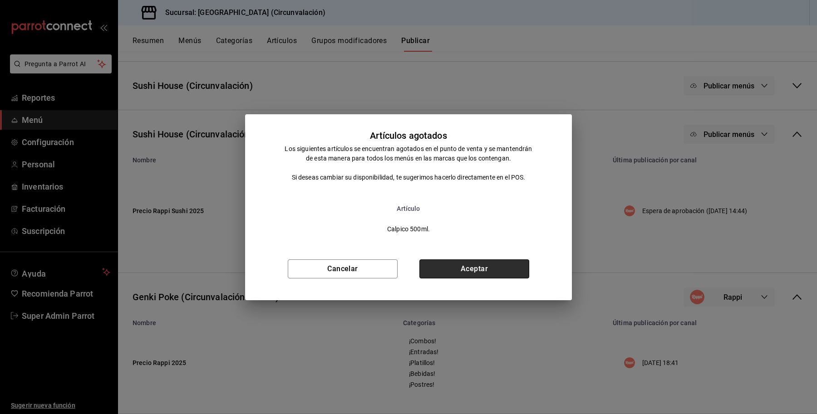
click at [483, 270] on button "Aceptar" at bounding box center [474, 269] width 110 height 19
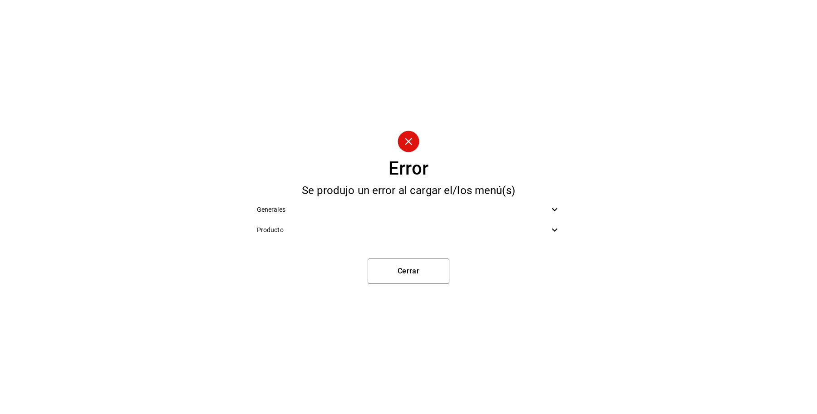
click at [475, 231] on span "Producto" at bounding box center [403, 231] width 293 height 10
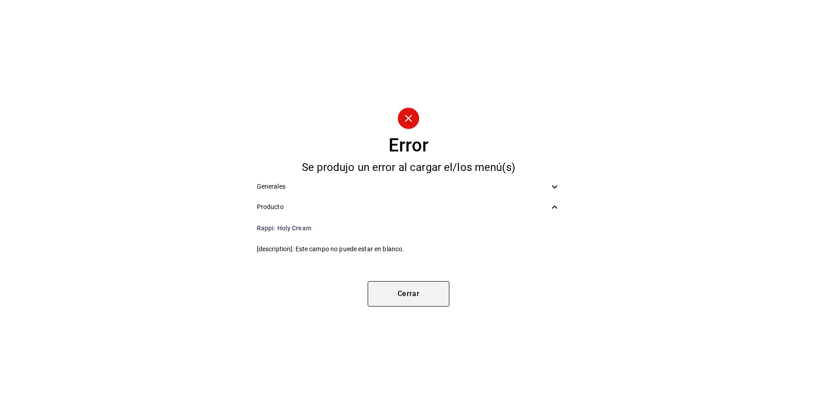
drag, startPoint x: 423, startPoint y: 308, endPoint x: 398, endPoint y: 287, distance: 32.3
click at [398, 287] on div "Error Se produjo un error al cargar el/los menú(s) Generales Producto Rappi : H…" at bounding box center [408, 207] width 817 height 414
click at [398, 287] on button "Cerrar" at bounding box center [409, 293] width 82 height 25
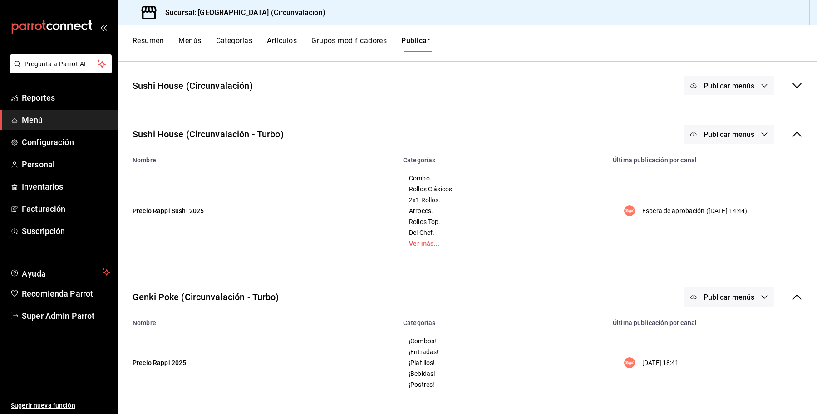
click at [273, 38] on button "Artículos" at bounding box center [282, 43] width 30 height 15
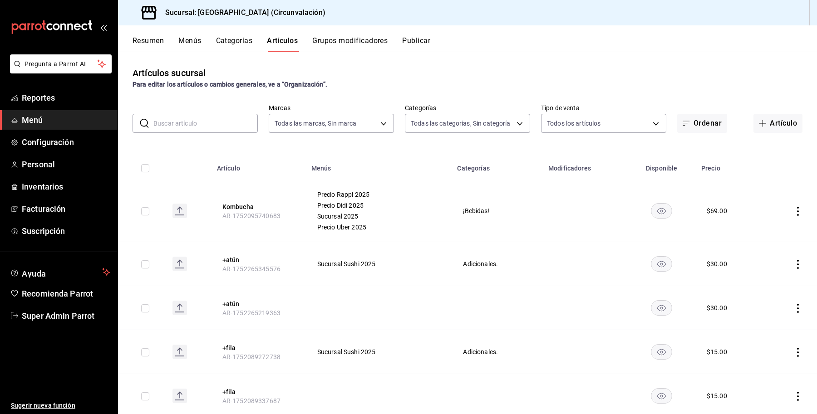
type input "008c5d3d-b97f-4c42-84c9-32fafe09cf73,39b39bbc-1da9-4985-aae8-fcb804ef758e,8026c…"
type input "f3255e00-aab3-4934-b99e-64c9a8033142,4643a585-2798-4bfb-9d27-037b20bc26c6,3e9a8…"
click at [223, 123] on input "text" at bounding box center [205, 123] width 104 height 18
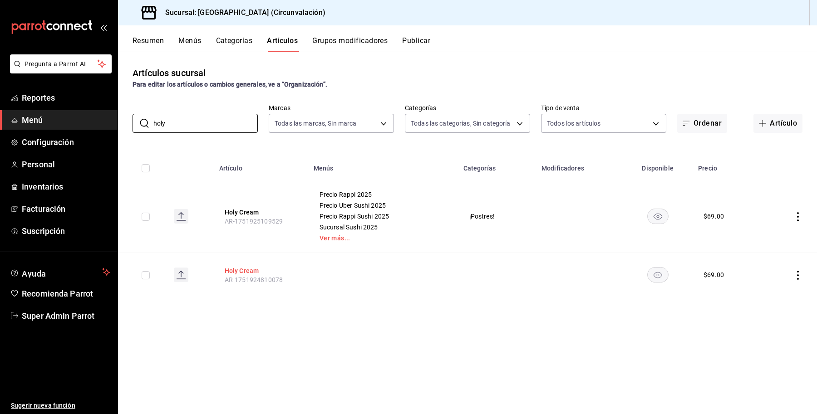
type input "holy"
click at [227, 270] on button "Holy Cream" at bounding box center [261, 270] width 73 height 9
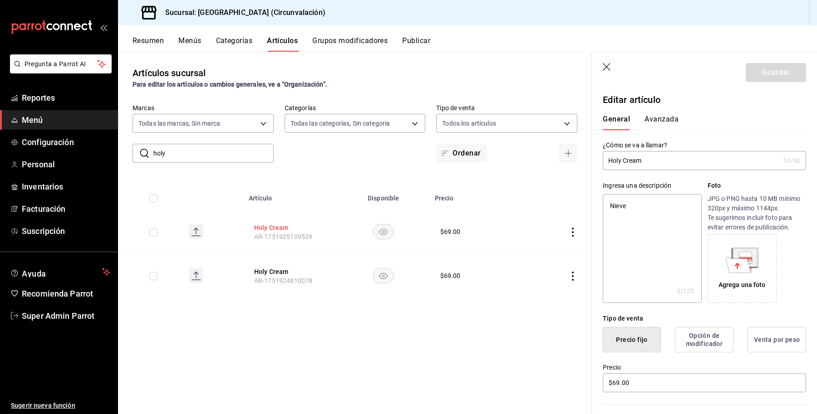
click at [266, 227] on button "Holy Cream" at bounding box center [290, 227] width 73 height 9
drag, startPoint x: 659, startPoint y: 158, endPoint x: 521, endPoint y: 177, distance: 139.7
click at [521, 177] on main "Artículos sucursal Para editar los artículos o cambios generales, ve a “Organiz…" at bounding box center [467, 233] width 699 height 363
paste textarea "Holy Cream"
click at [663, 224] on textarea at bounding box center [652, 248] width 98 height 109
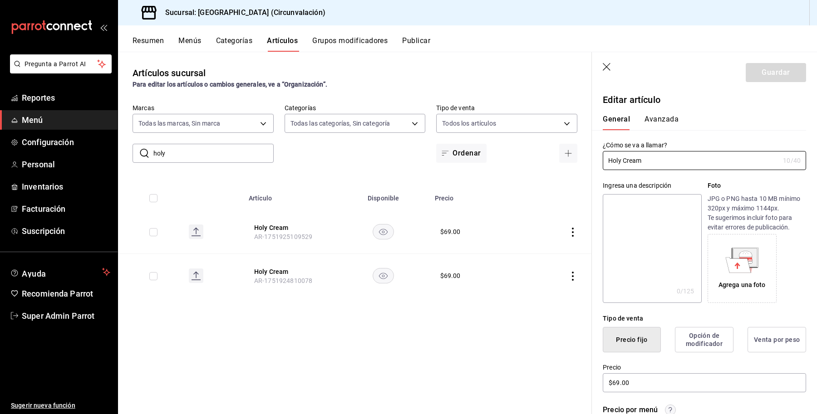
type textarea "Holy Cream"
type textarea "x"
type textarea "Holy Cream"
click at [759, 64] on button "Guardar" at bounding box center [776, 72] width 60 height 19
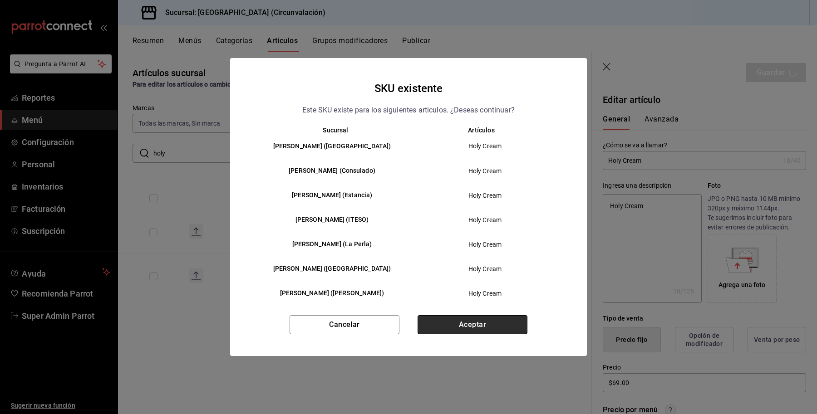
click at [483, 320] on button "Aceptar" at bounding box center [473, 324] width 110 height 19
type textarea "x"
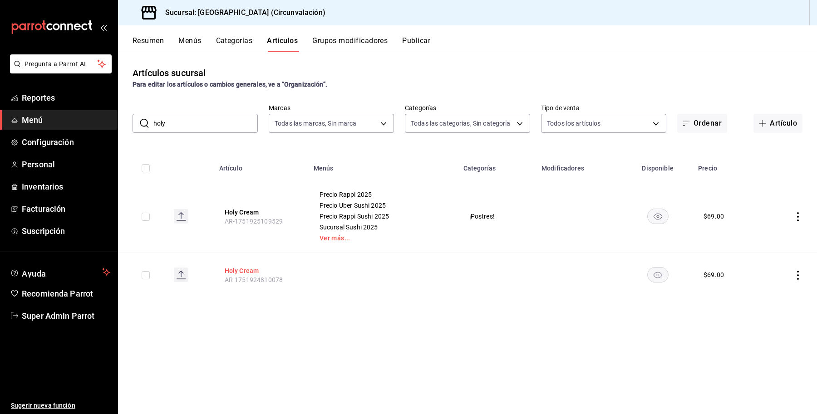
click at [242, 270] on button "Holy Cream" at bounding box center [261, 270] width 73 height 9
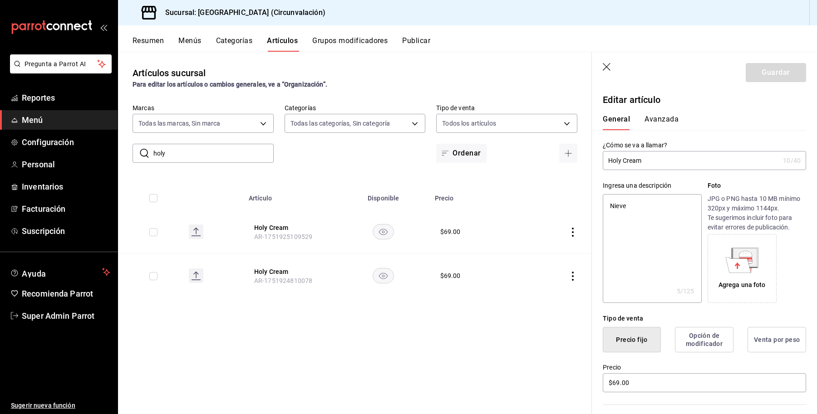
click at [663, 121] on button "Avanzada" at bounding box center [661, 122] width 34 height 15
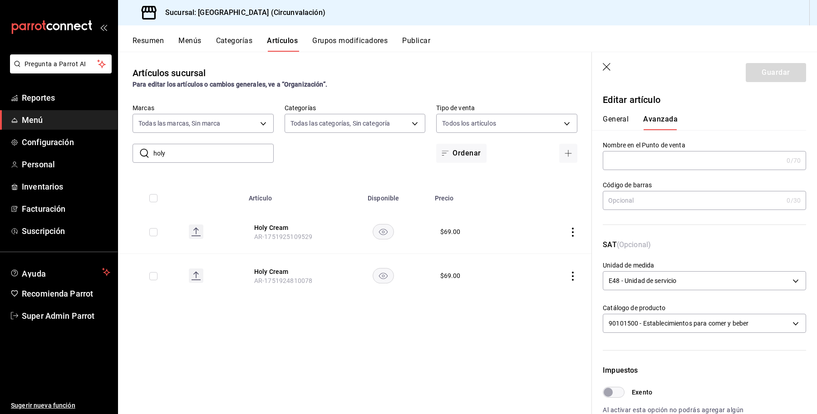
click at [618, 116] on button "General" at bounding box center [616, 122] width 26 height 15
type textarea "x"
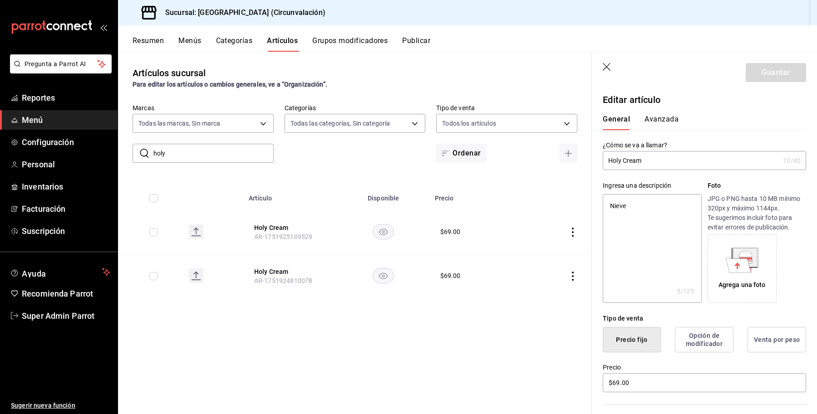
click at [607, 67] on icon "button" at bounding box center [607, 67] width 8 height 8
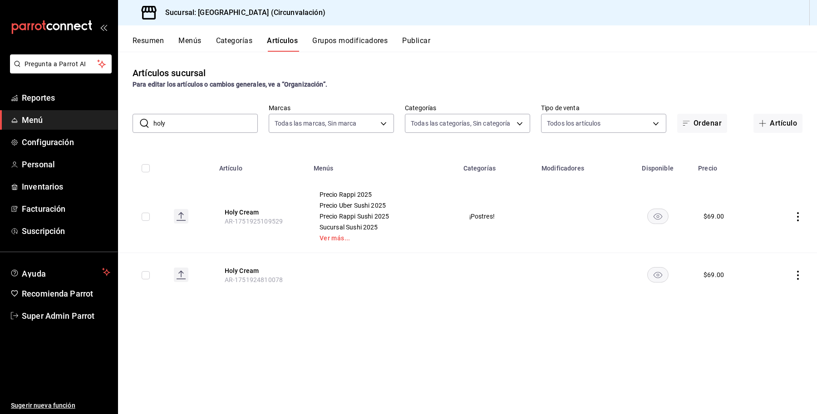
click at [410, 44] on button "Publicar" at bounding box center [416, 43] width 28 height 15
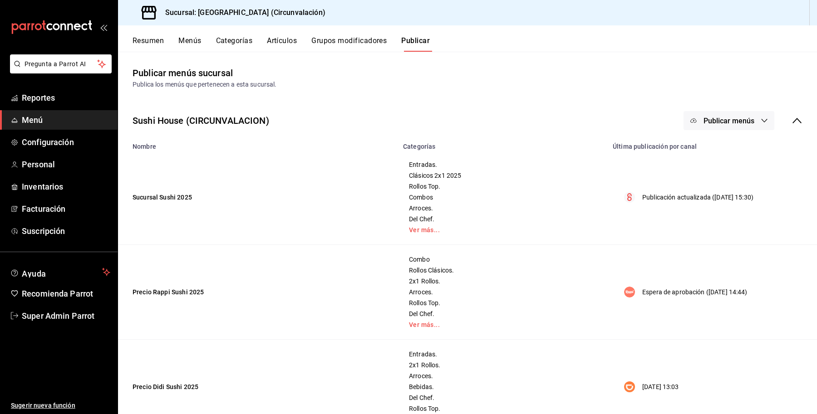
scroll to position [325, 0]
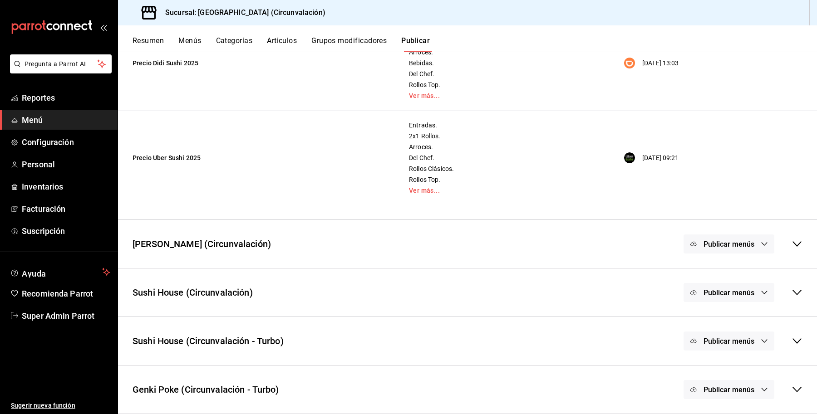
click at [733, 389] on span "Publicar menús" at bounding box center [728, 390] width 51 height 9
click at [716, 393] on div at bounding box center [712, 394] width 25 height 15
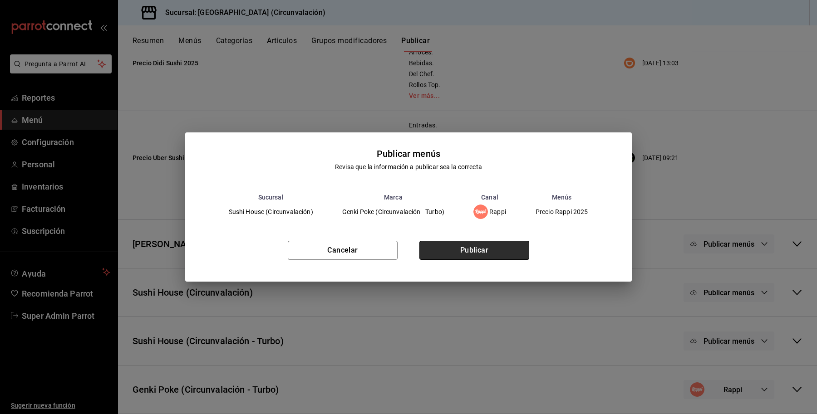
click at [473, 253] on button "Publicar" at bounding box center [474, 250] width 110 height 19
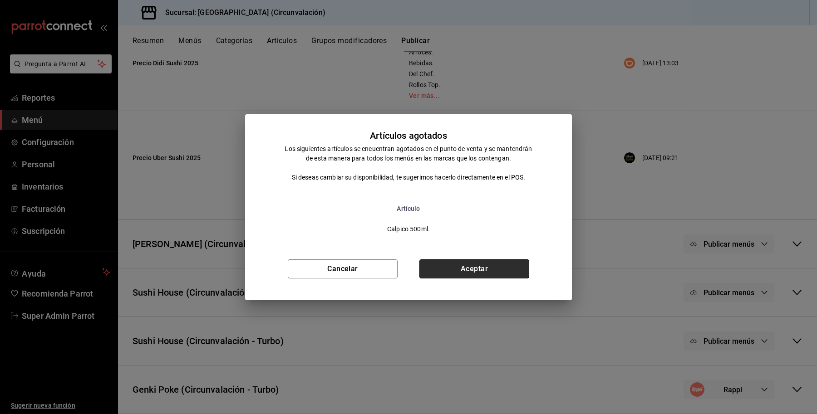
click at [445, 266] on button "Aceptar" at bounding box center [474, 269] width 110 height 19
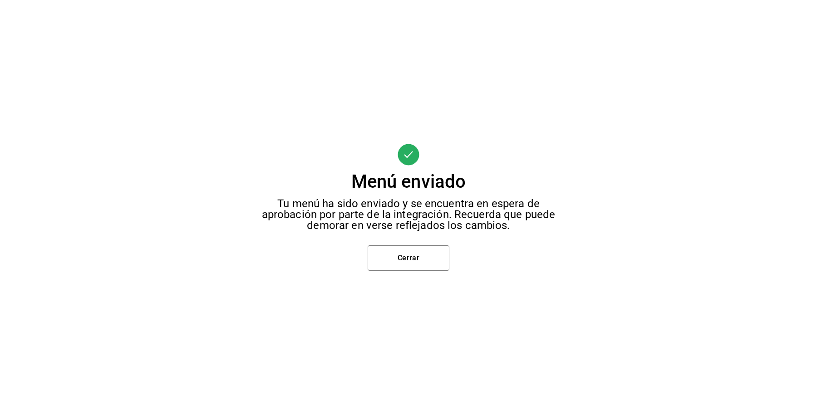
scroll to position [19, 0]
click at [420, 262] on button "Cerrar" at bounding box center [409, 258] width 82 height 25
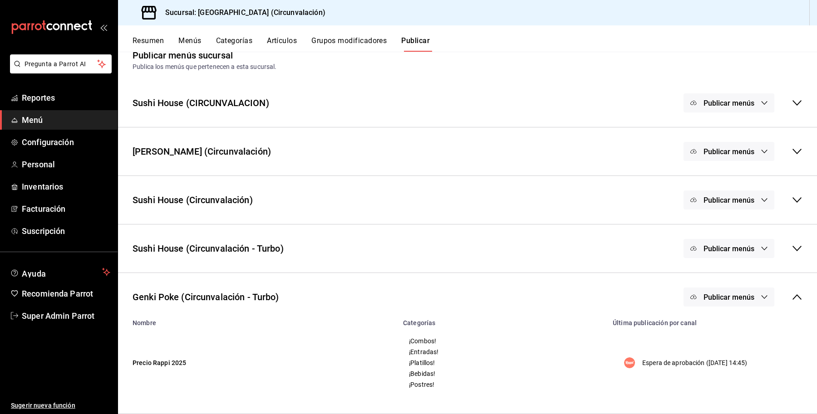
scroll to position [0, 0]
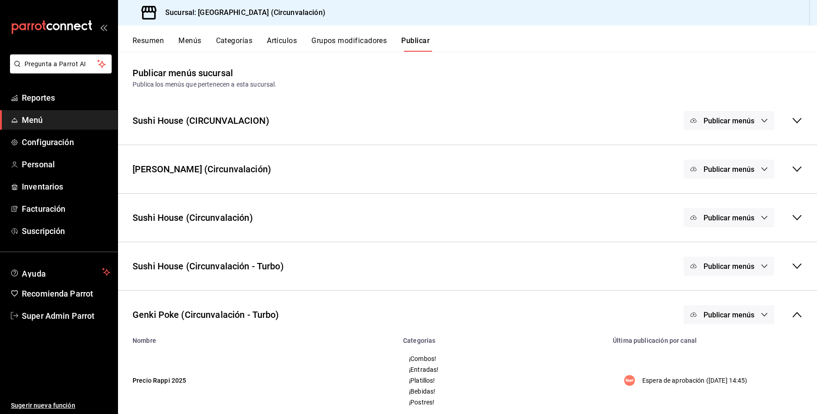
click at [336, 43] on button "Grupos modificadores" at bounding box center [348, 43] width 75 height 15
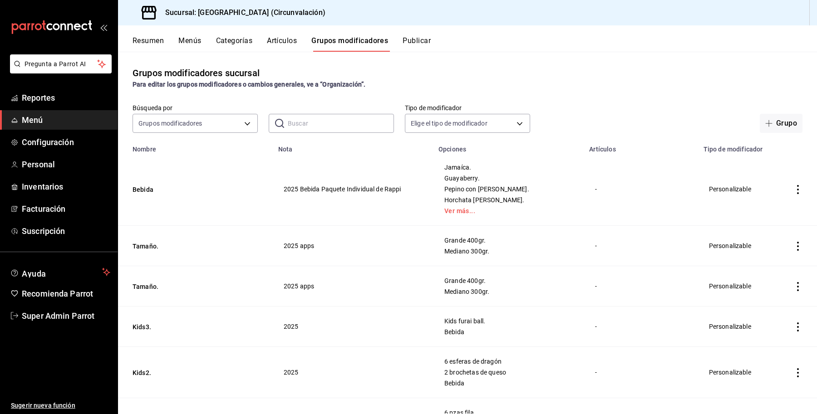
click at [415, 41] on button "Publicar" at bounding box center [417, 43] width 28 height 15
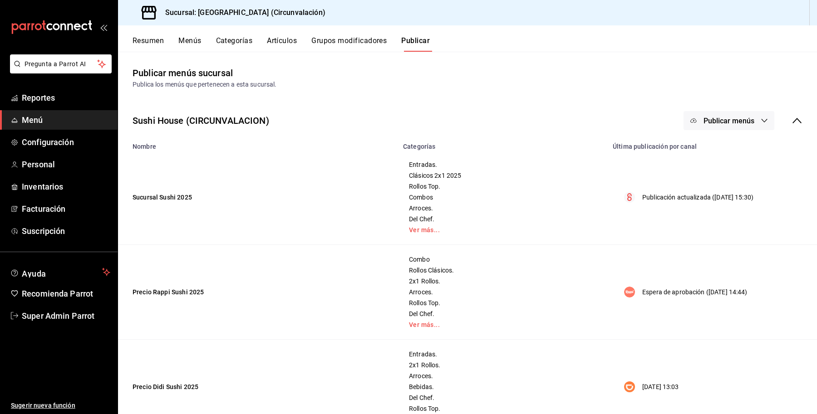
click at [221, 42] on button "Categorías" at bounding box center [234, 43] width 37 height 15
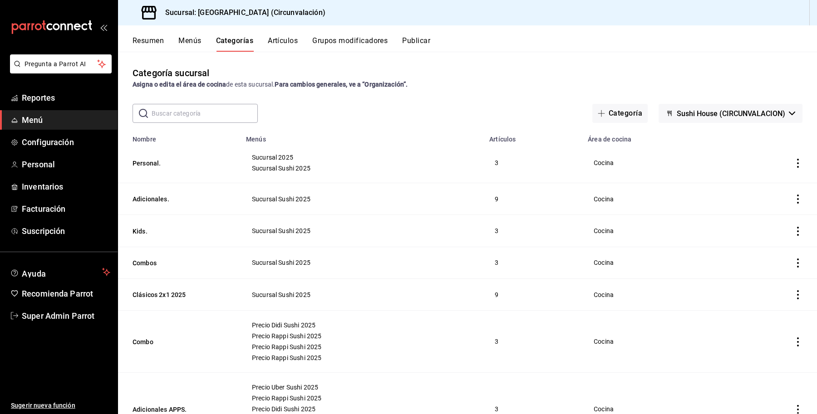
click at [418, 48] on button "Publicar" at bounding box center [416, 43] width 28 height 15
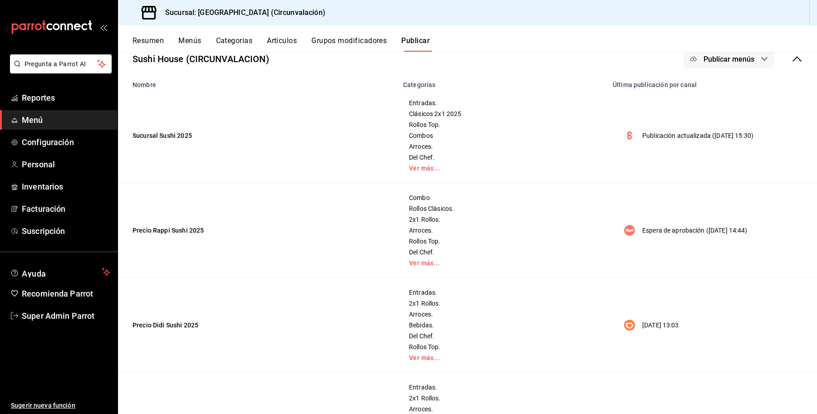
scroll to position [62, 0]
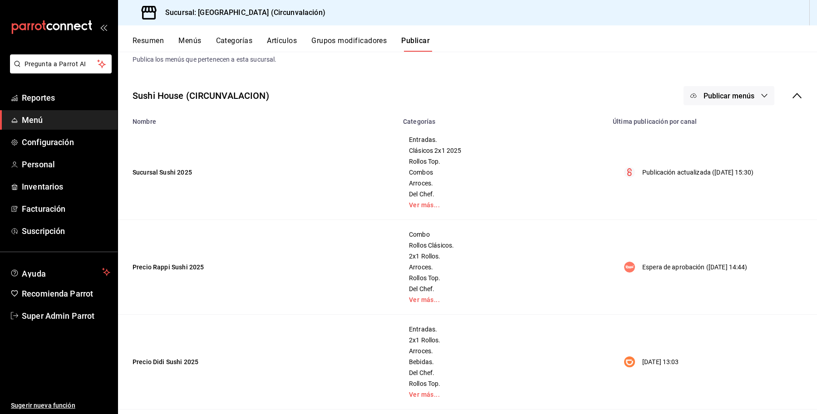
scroll to position [24, 0]
